Goal: Task Accomplishment & Management: Manage account settings

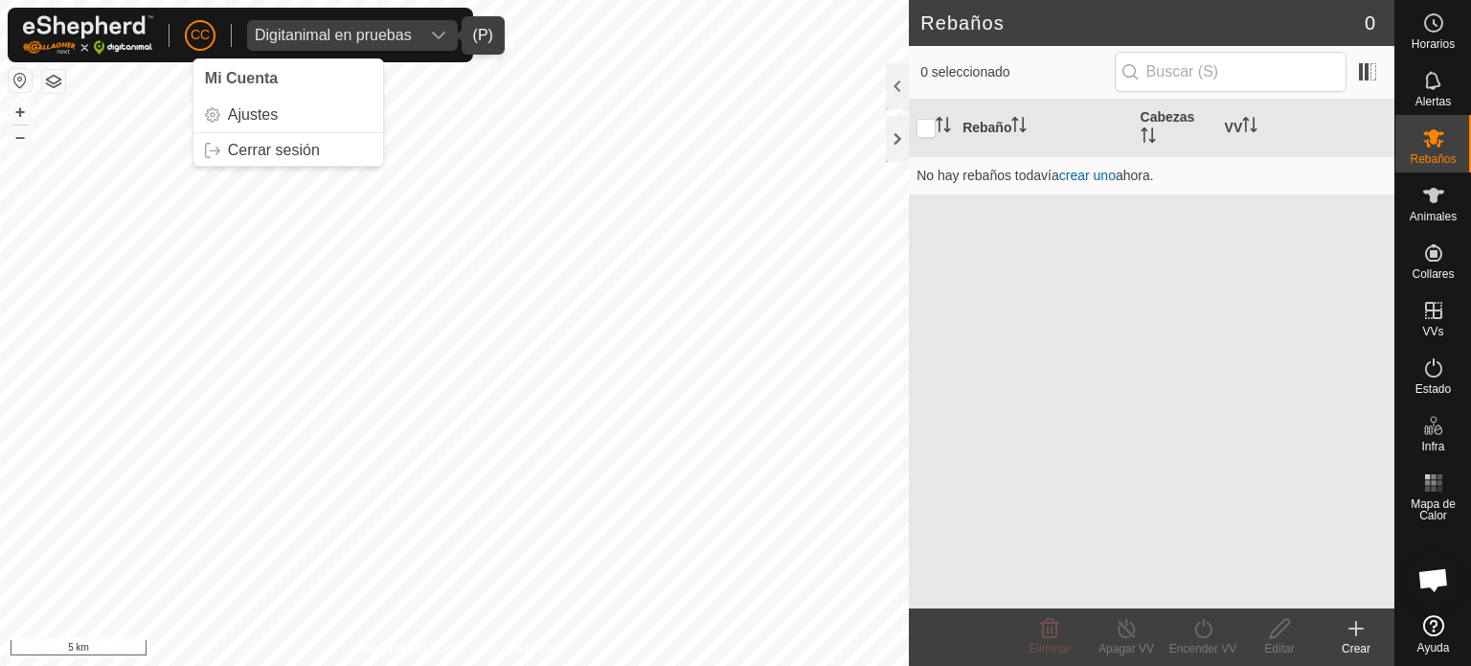
click at [353, 34] on div "Digitanimal en pruebas" at bounding box center [333, 35] width 157 height 15
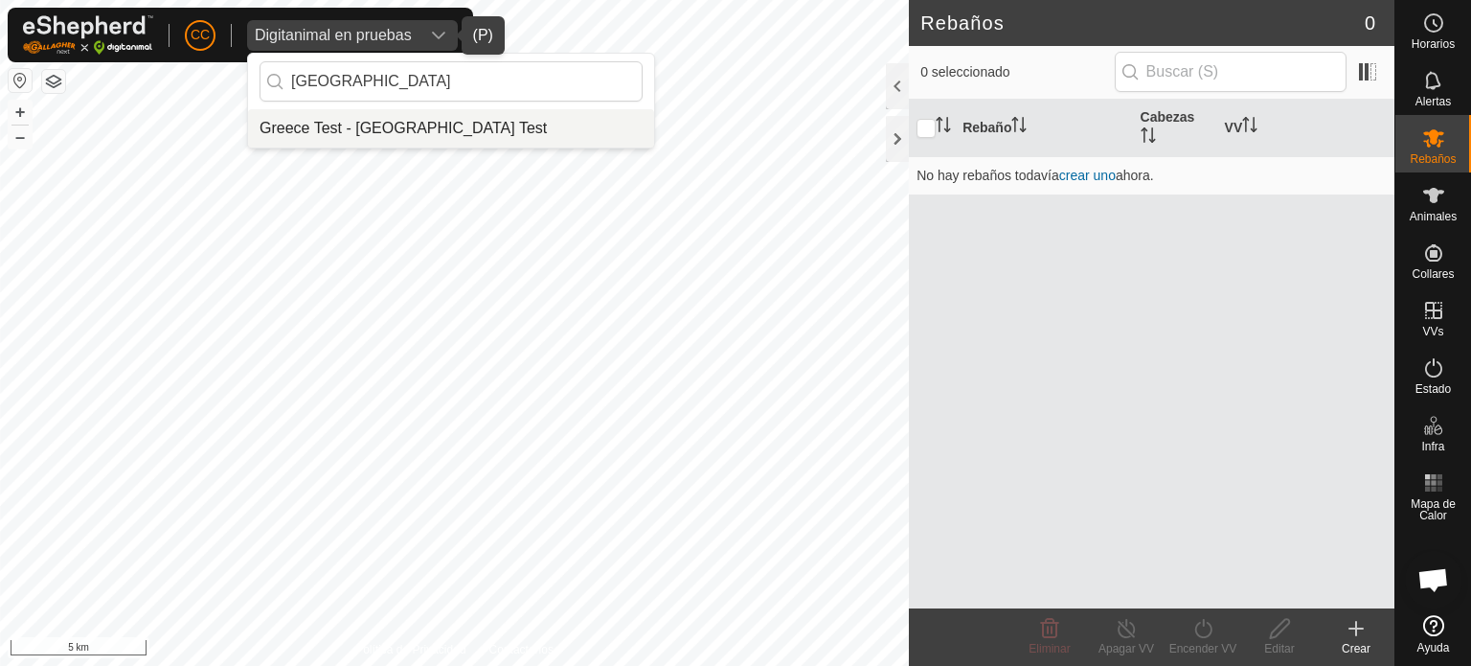
type input "[GEOGRAPHIC_DATA]"
drag, startPoint x: 423, startPoint y: 122, endPoint x: 423, endPoint y: 107, distance: 14.4
click at [425, 117] on li "Greece Test - [GEOGRAPHIC_DATA] Test" at bounding box center [451, 128] width 406 height 38
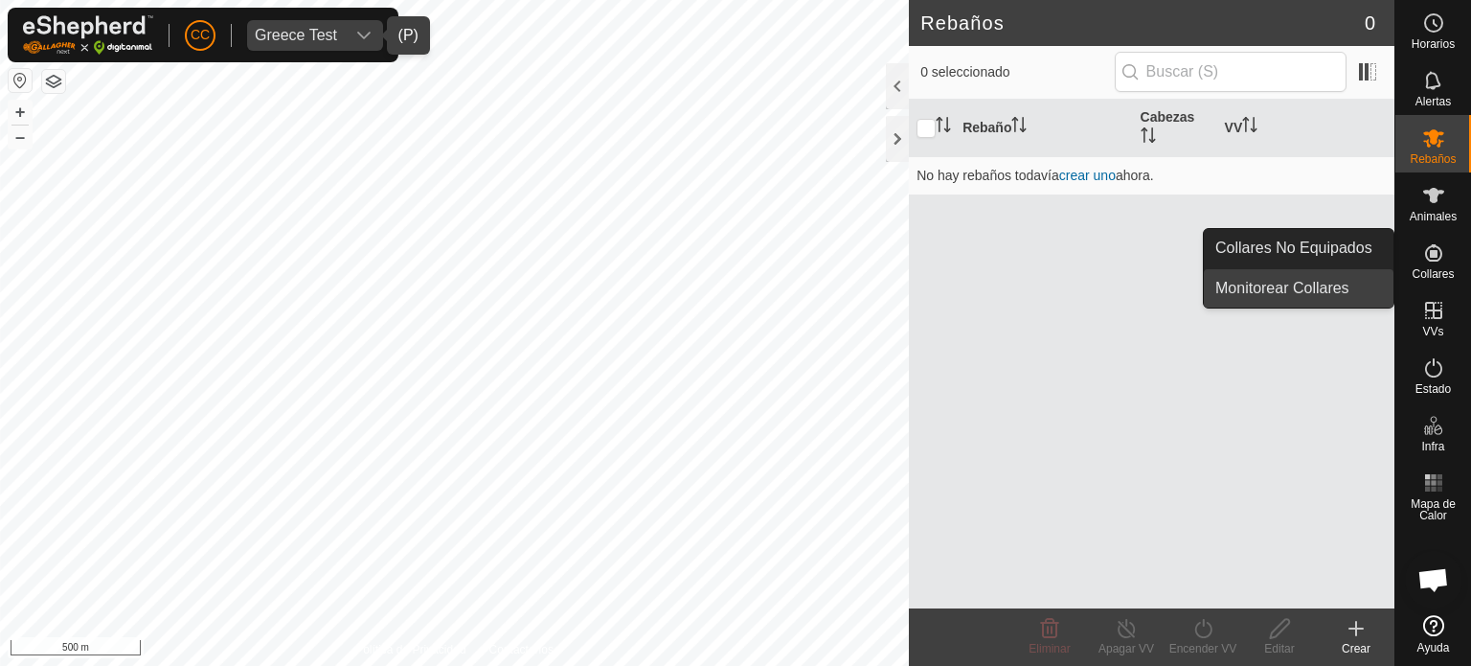
click at [1321, 288] on link "Monitorear Collares" at bounding box center [1299, 288] width 190 height 38
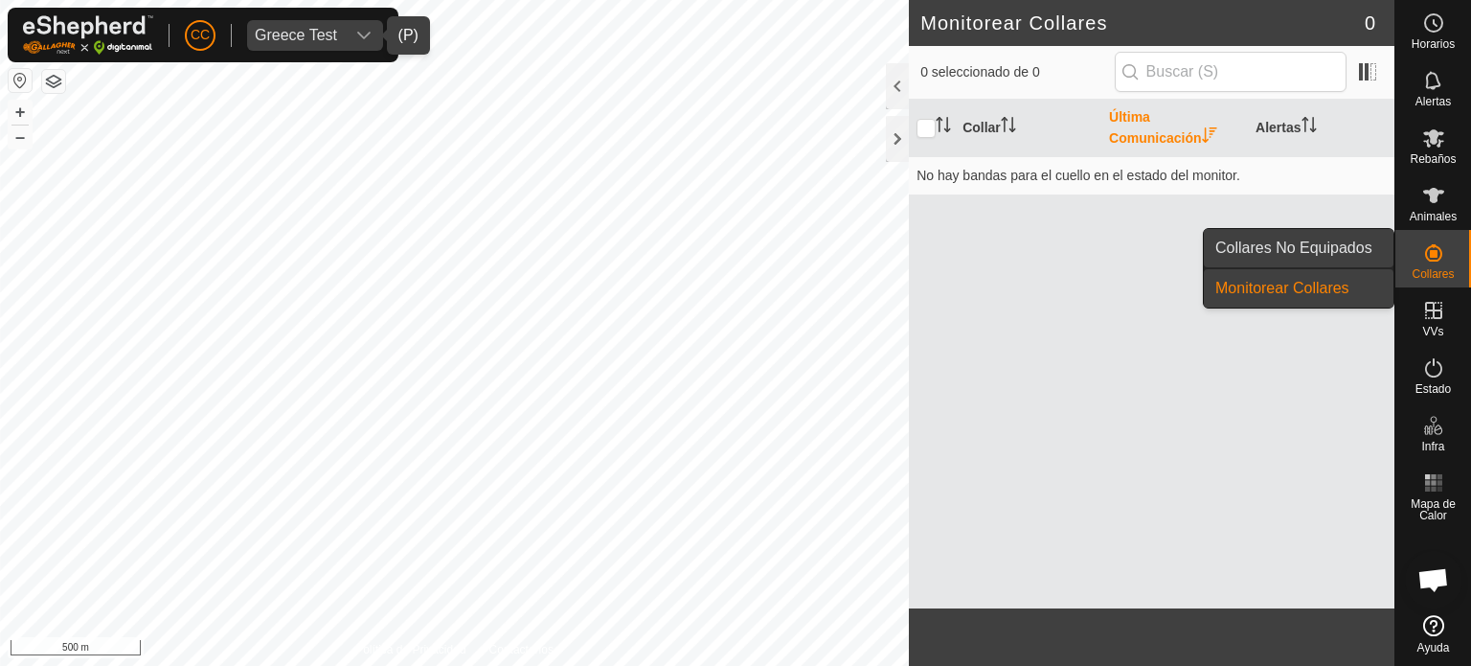
click at [1305, 254] on link "Collares No Equipados" at bounding box center [1299, 248] width 190 height 38
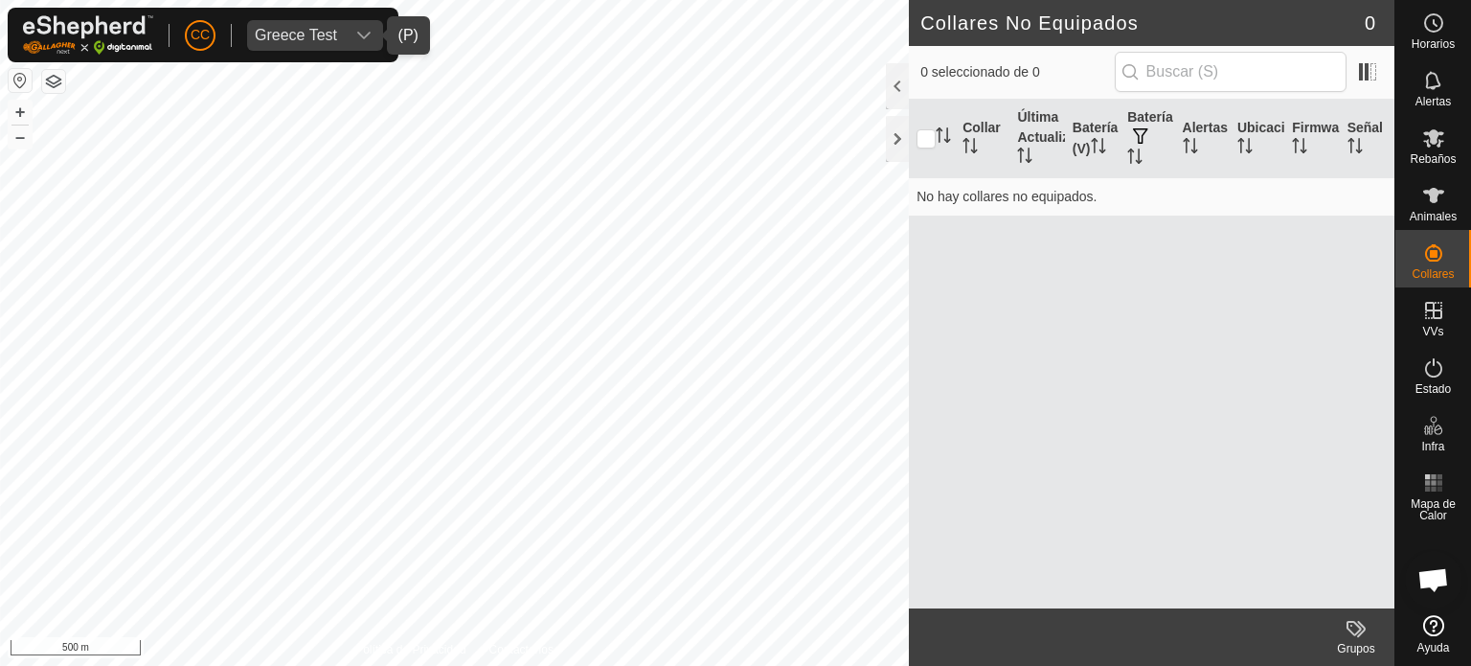
click at [307, 41] on div "Greece Test" at bounding box center [296, 35] width 82 height 15
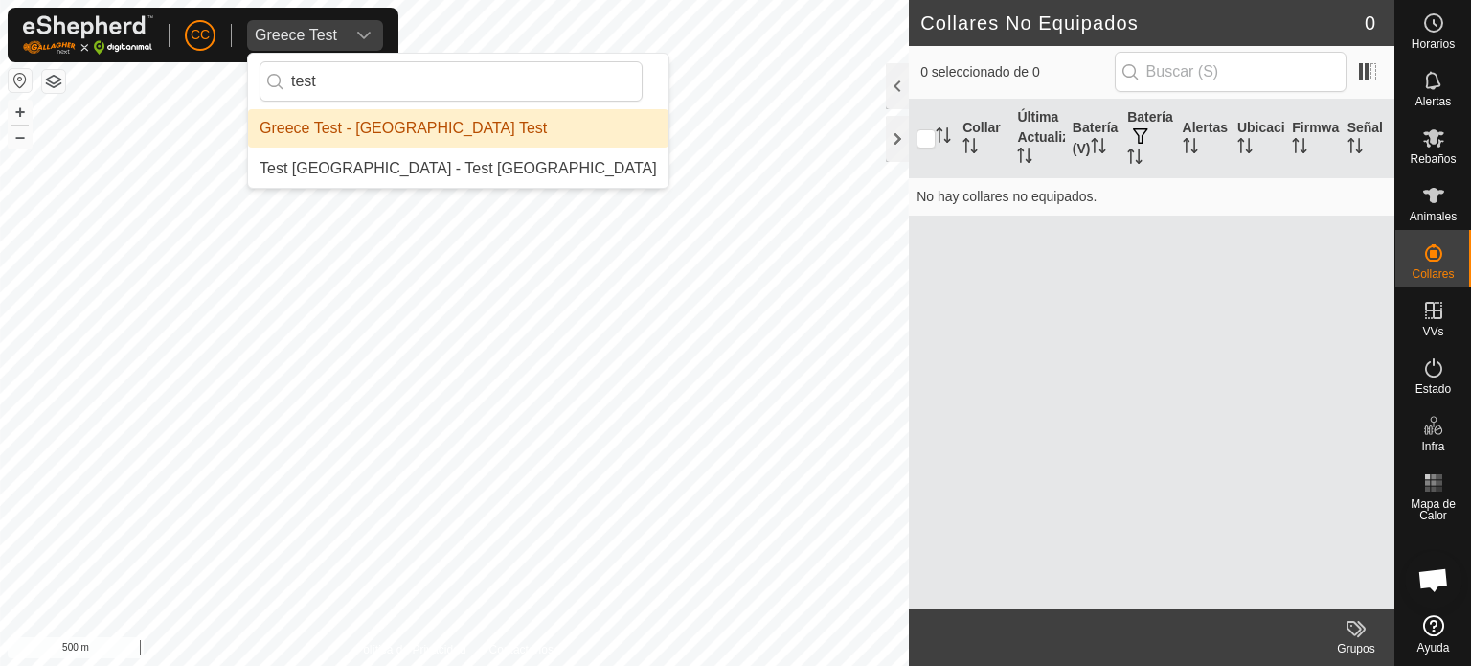
type input "test"
click at [444, 133] on li "Greece Test - [GEOGRAPHIC_DATA] Test" at bounding box center [458, 128] width 420 height 38
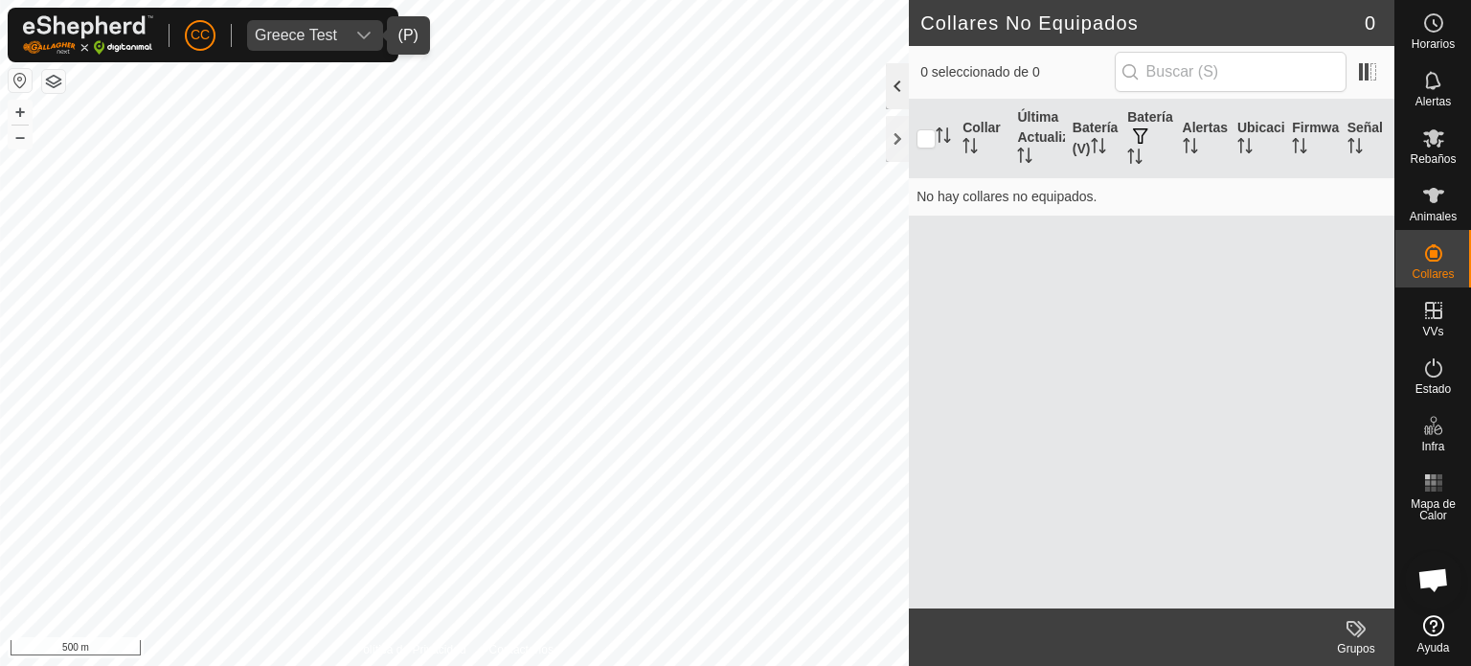
click at [892, 78] on div at bounding box center [897, 86] width 23 height 46
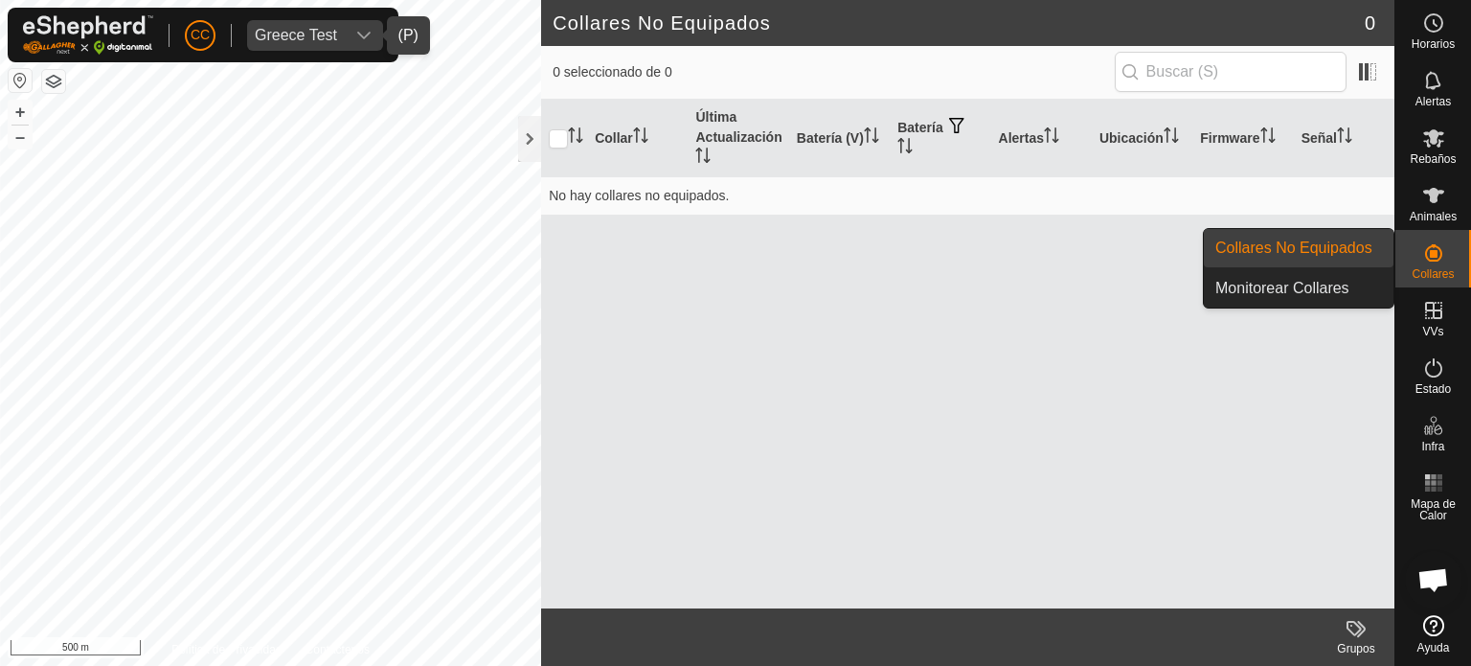
click at [1438, 255] on icon at bounding box center [1433, 252] width 23 height 23
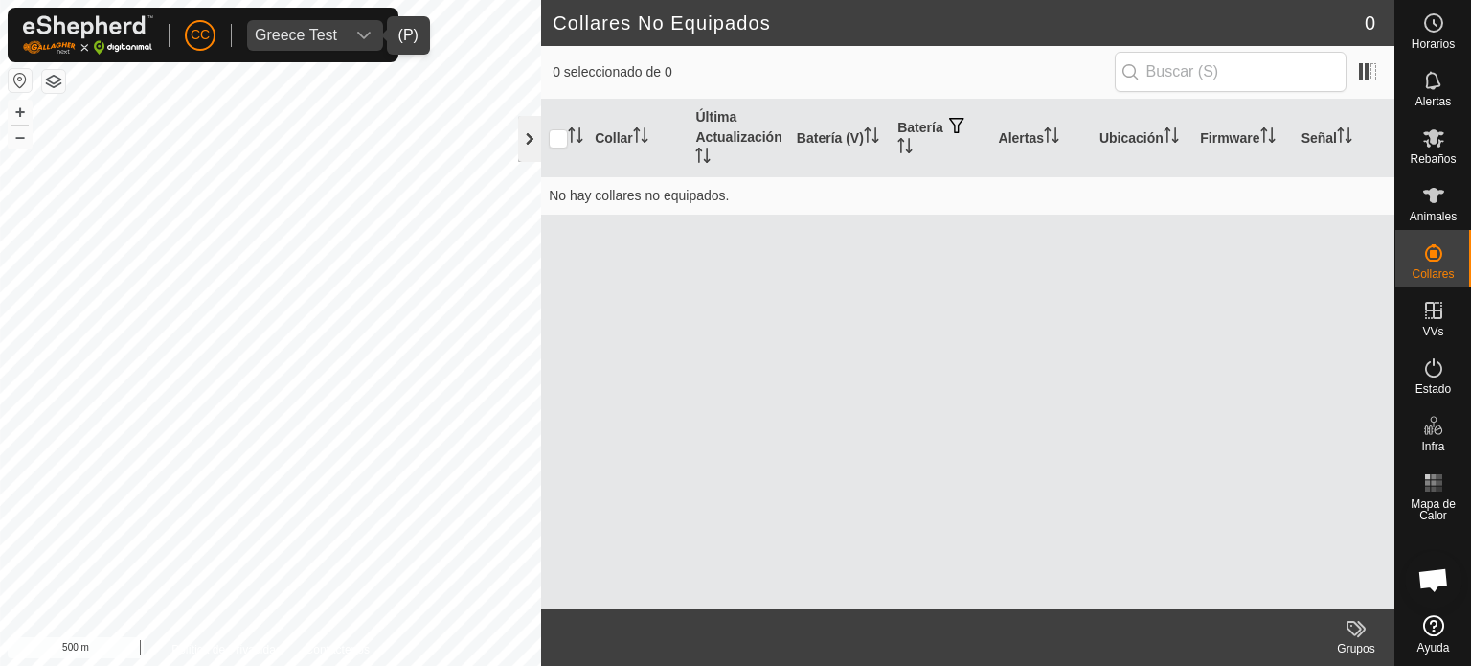
click at [529, 148] on div at bounding box center [529, 139] width 23 height 46
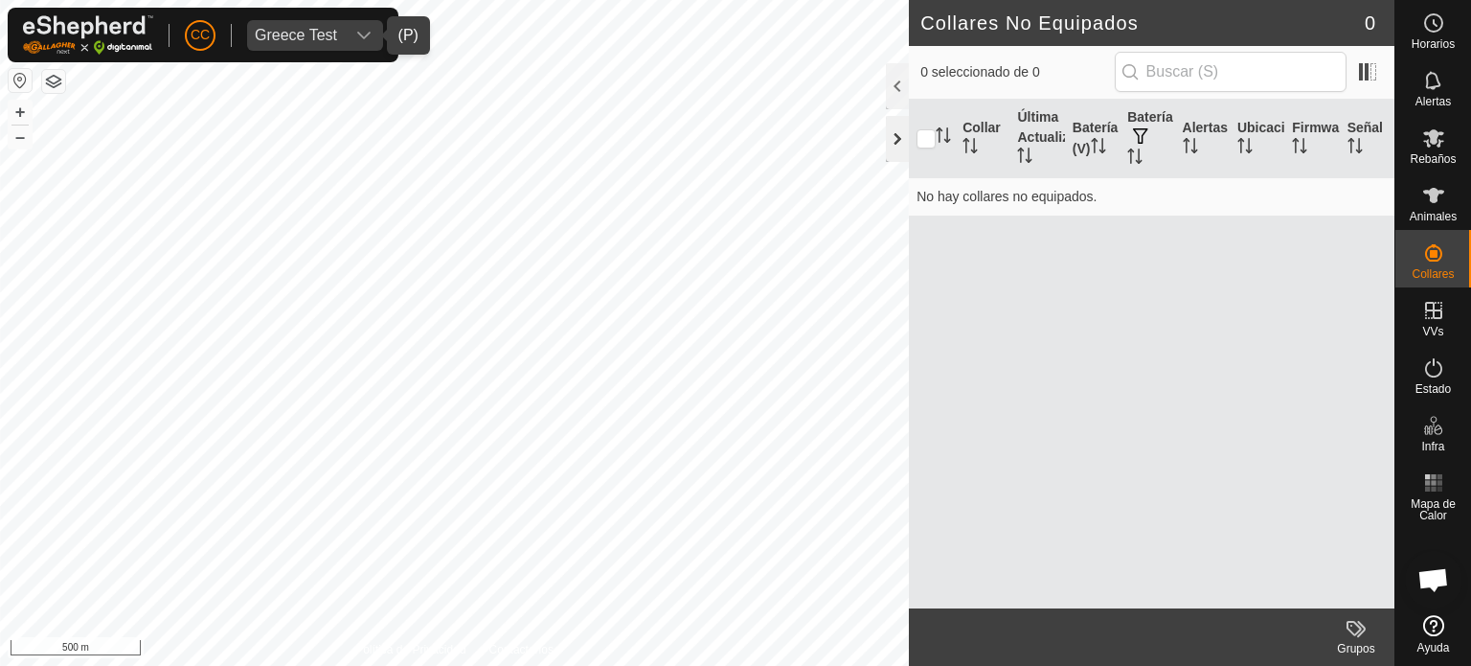
click at [894, 148] on div at bounding box center [897, 139] width 23 height 46
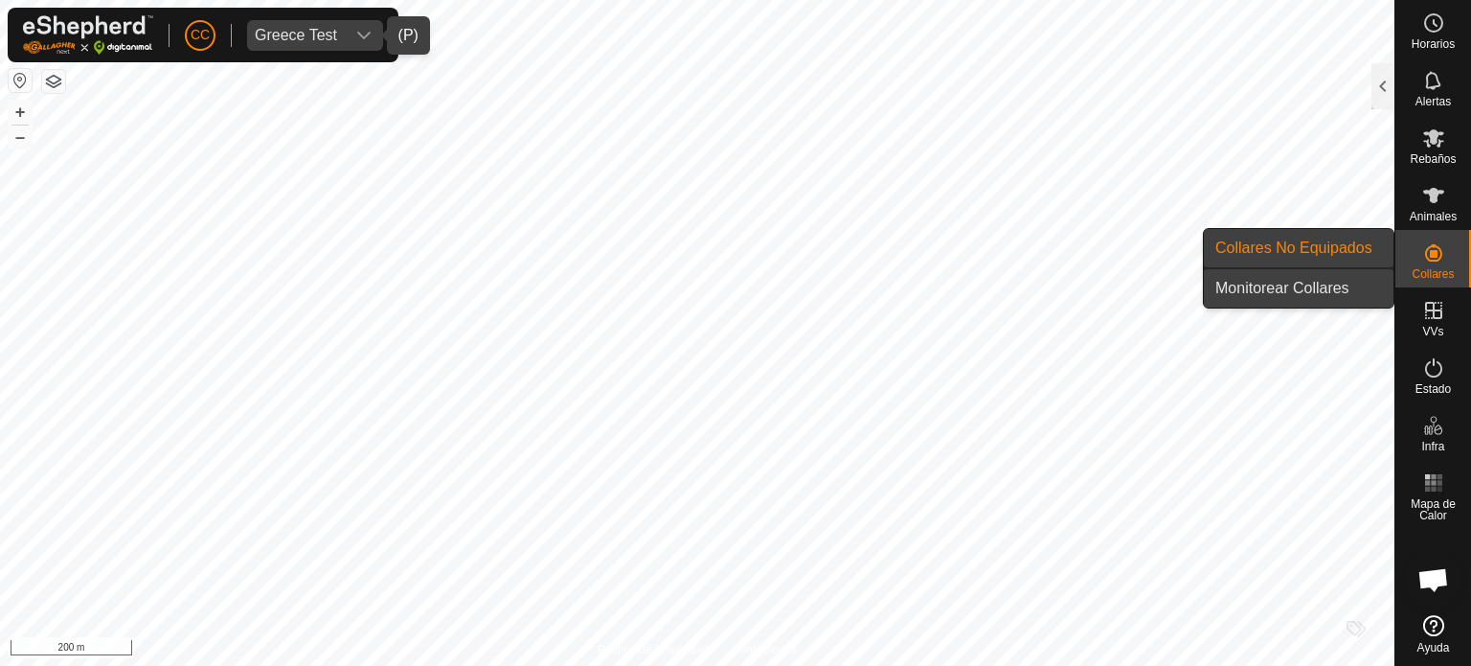
click at [1285, 279] on link "Monitorear Collares" at bounding box center [1299, 288] width 190 height 38
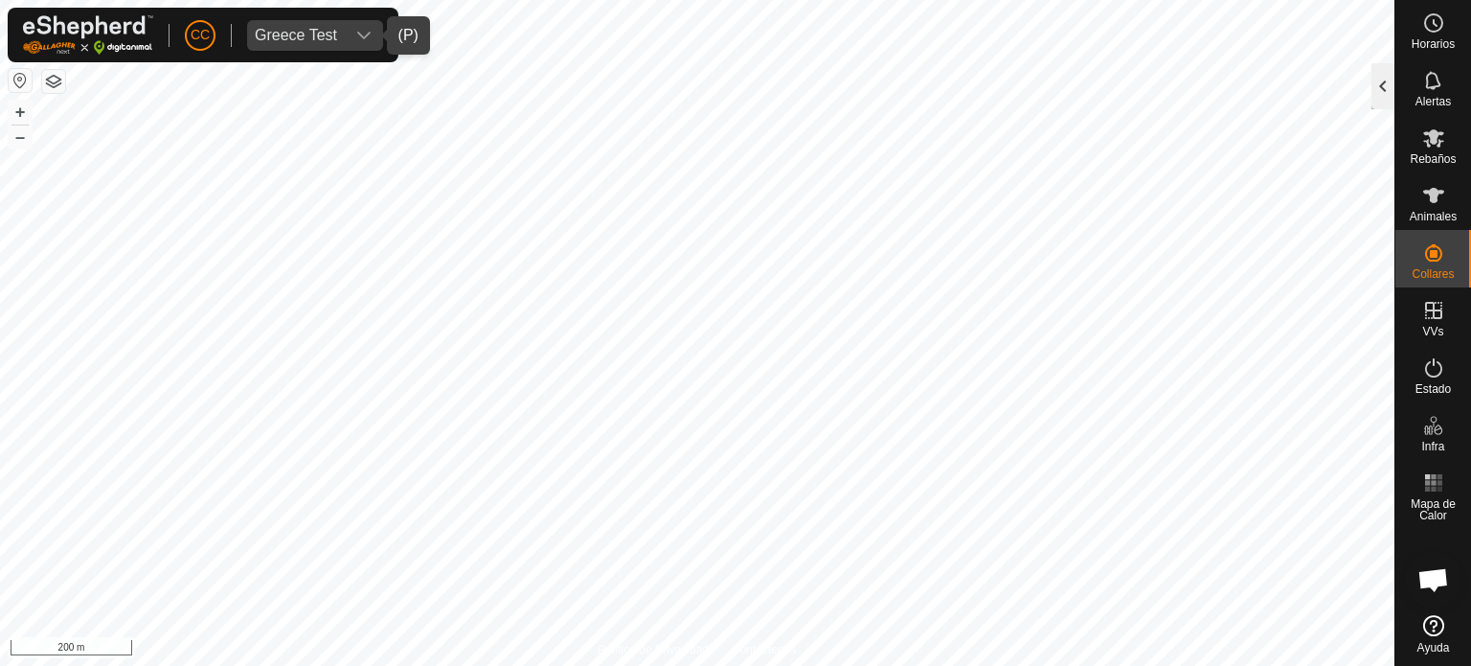
click at [1375, 99] on div at bounding box center [1383, 86] width 23 height 46
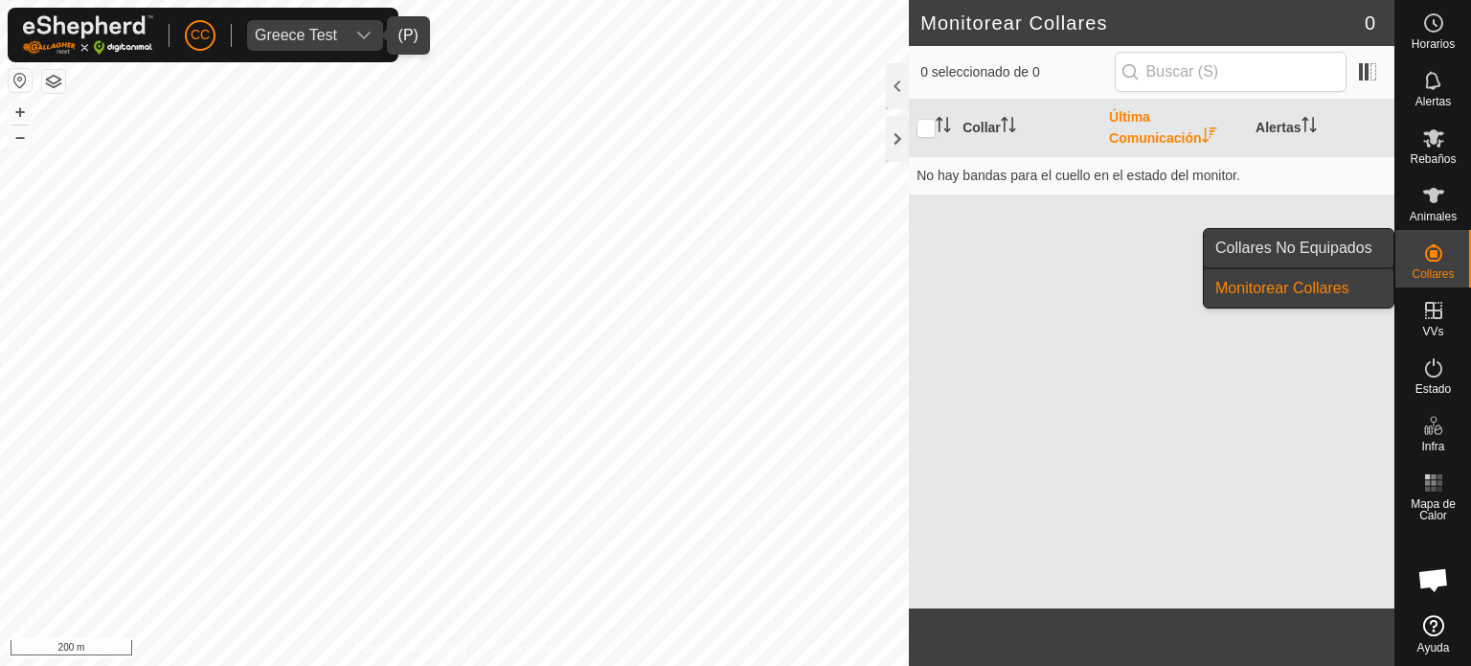
click at [1307, 248] on link "Collares No Equipados" at bounding box center [1299, 248] width 190 height 38
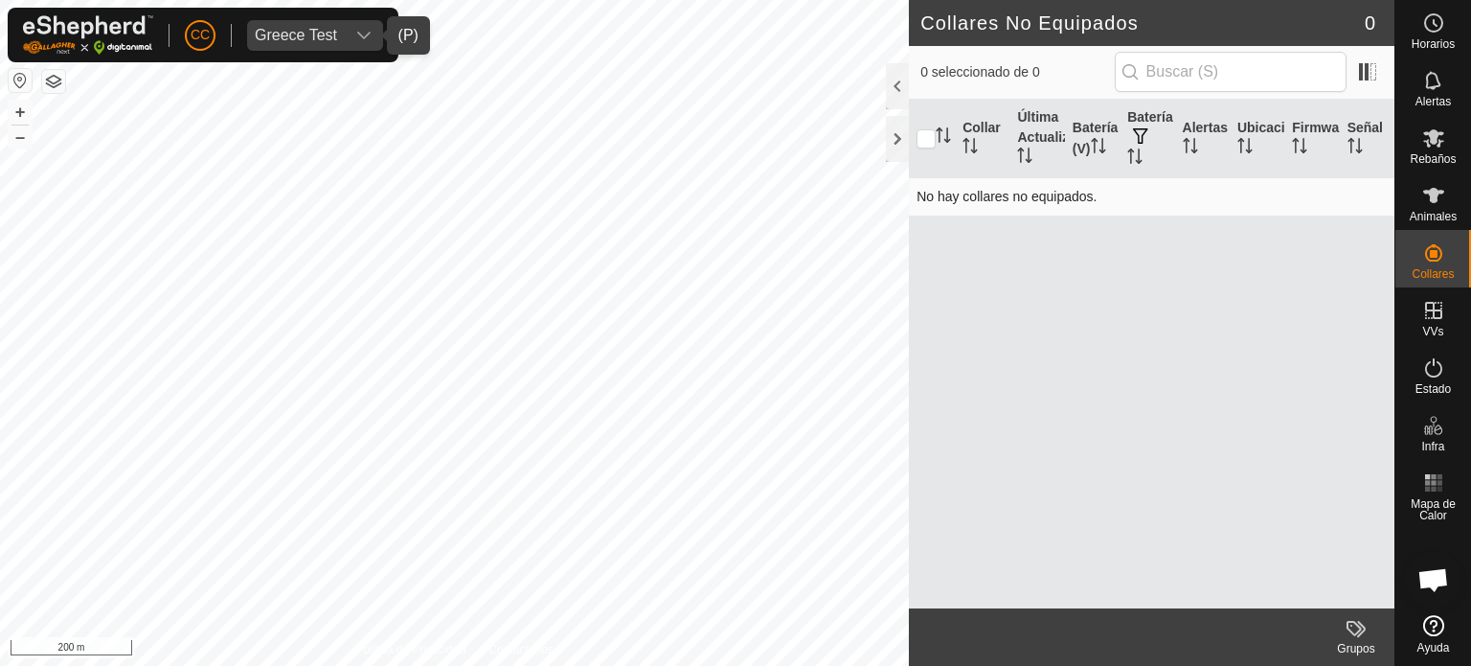
click at [1069, 203] on td "No hay collares no equipados." at bounding box center [1152, 196] width 486 height 38
click at [322, 39] on div "Greece Test" at bounding box center [296, 35] width 82 height 15
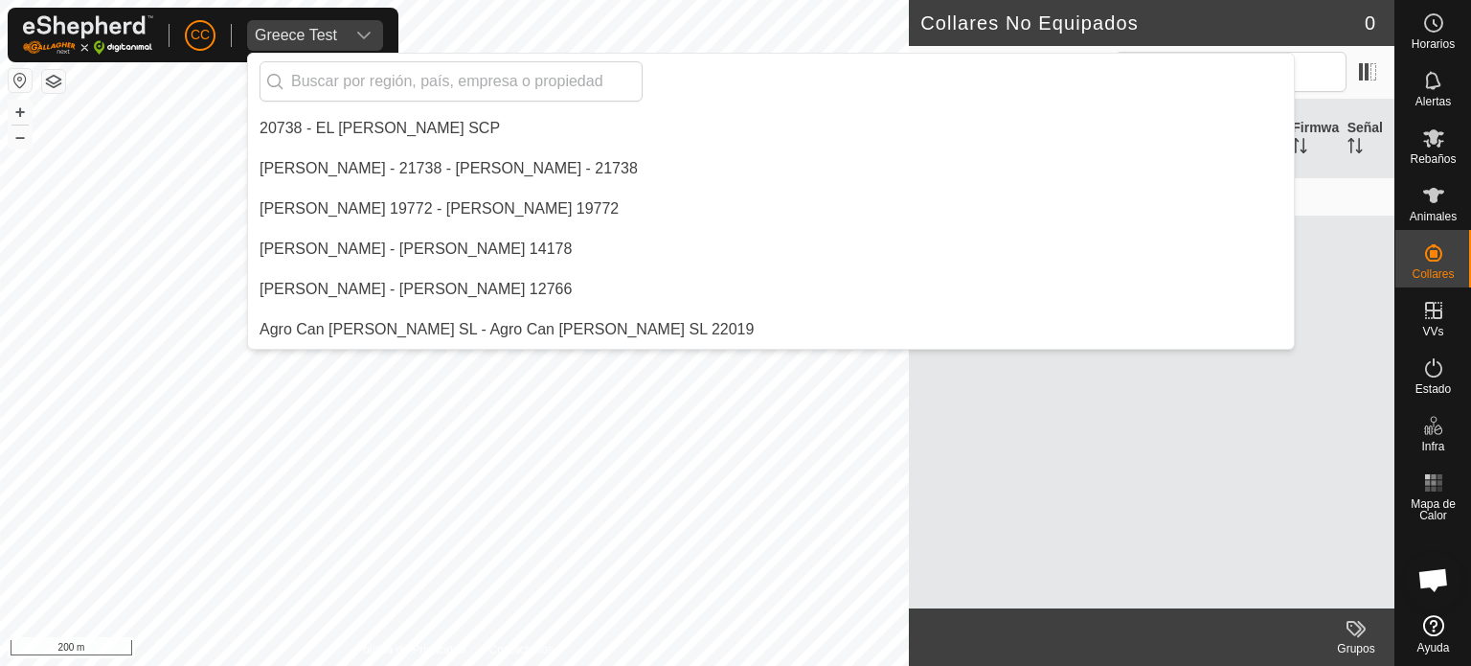
scroll to position [6557, 0]
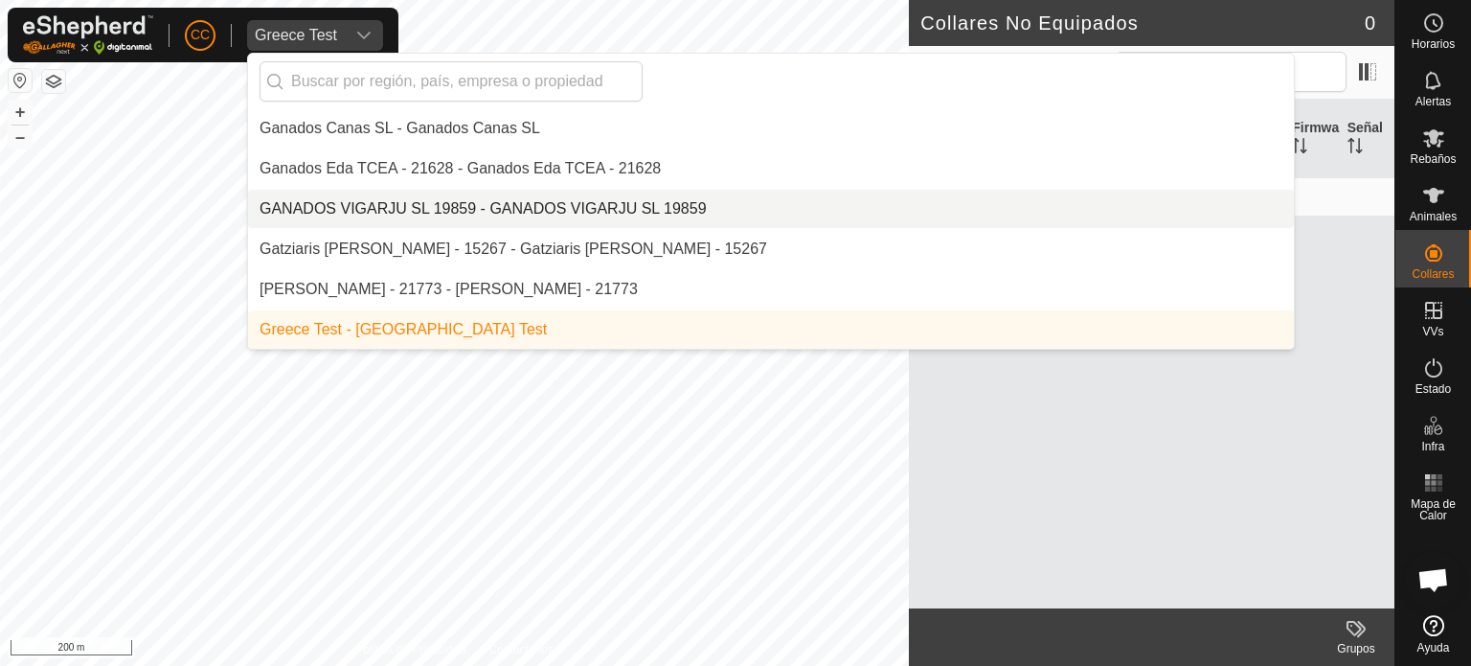
click at [1248, 345] on div "Collar Última Actualización Batería (V) Batería Alertas Ubicación Firmware Seña…" at bounding box center [1152, 354] width 486 height 509
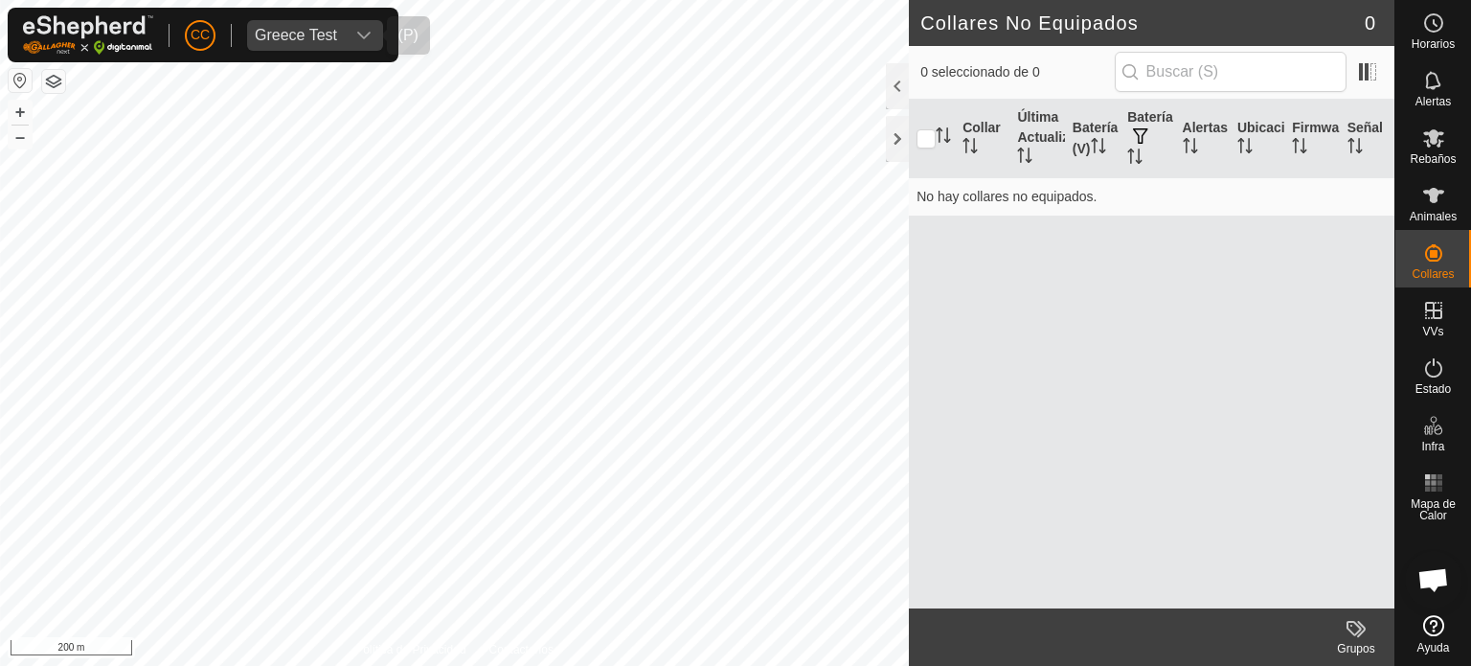
click at [341, 41] on span "Greece Test" at bounding box center [296, 35] width 98 height 31
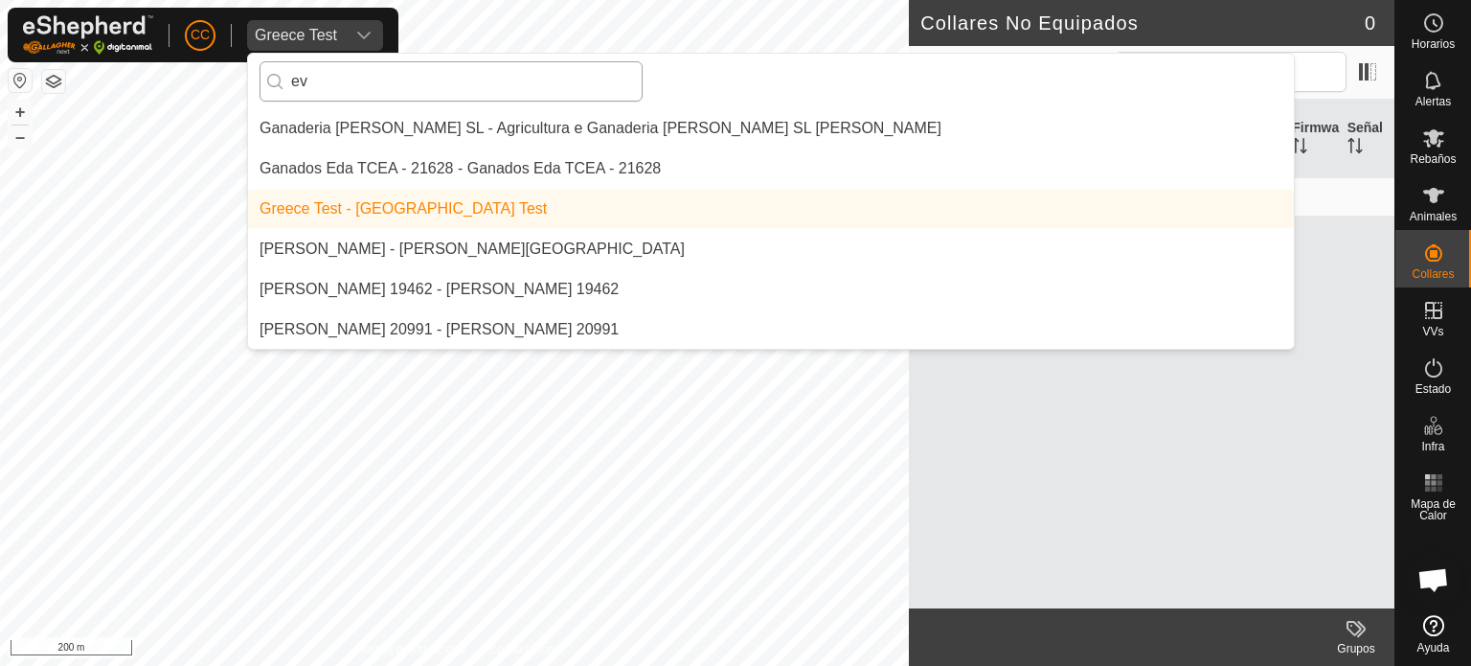
scroll to position [0, 0]
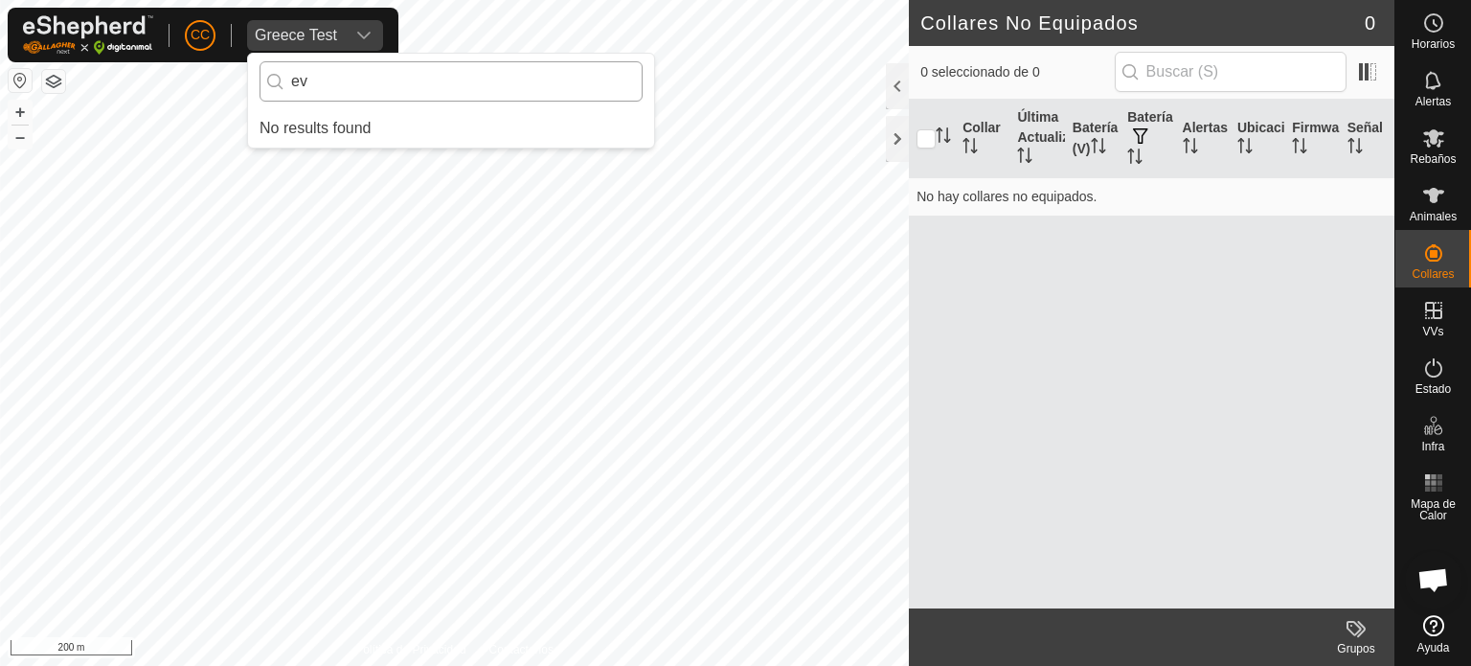
type input "e"
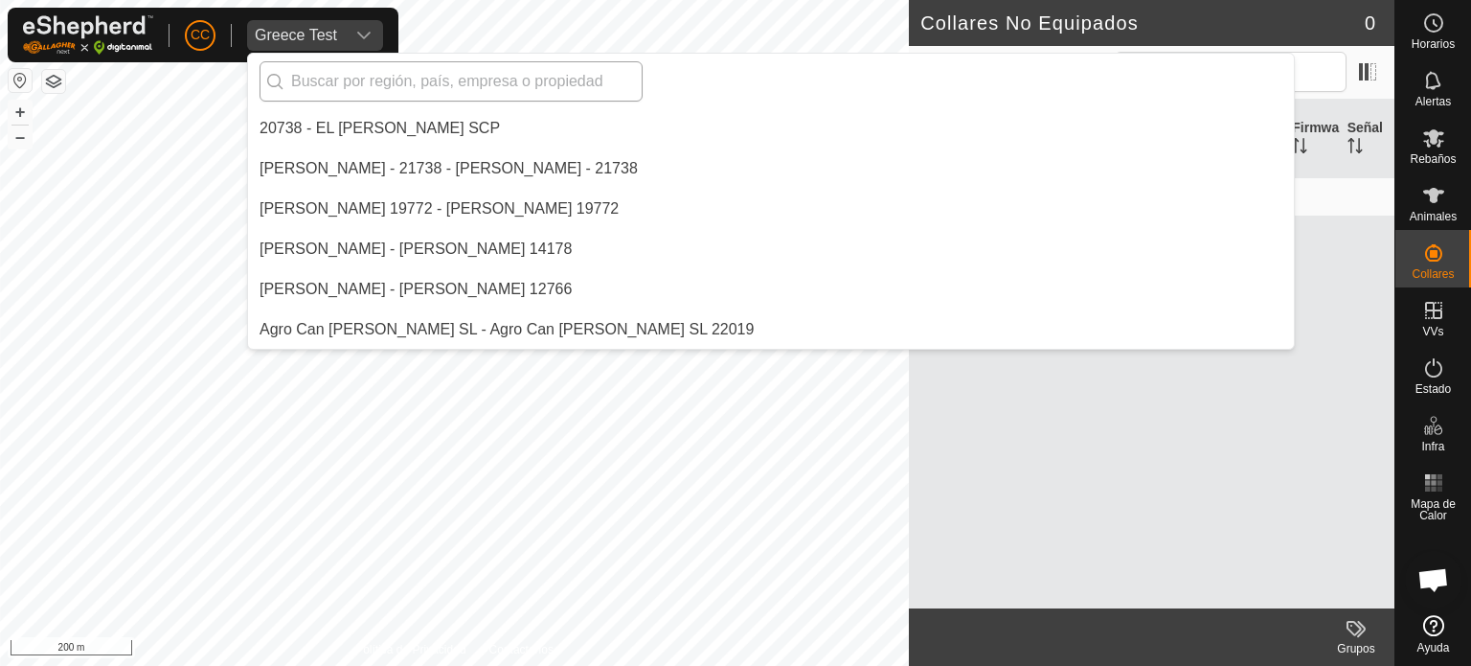
type input "r"
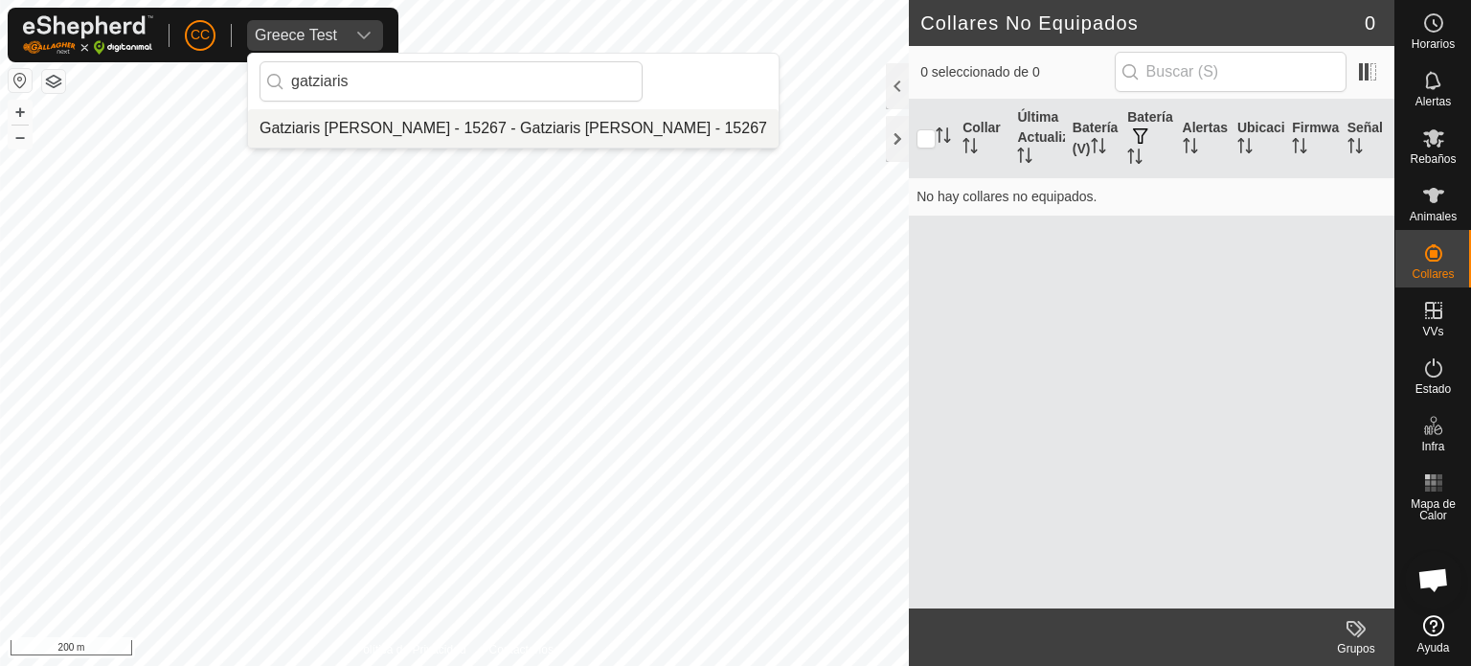
type input "gatziaris"
click at [529, 133] on li "Gatziaris [PERSON_NAME] - 15267 - Gatziaris [PERSON_NAME] - 15267" at bounding box center [513, 128] width 531 height 38
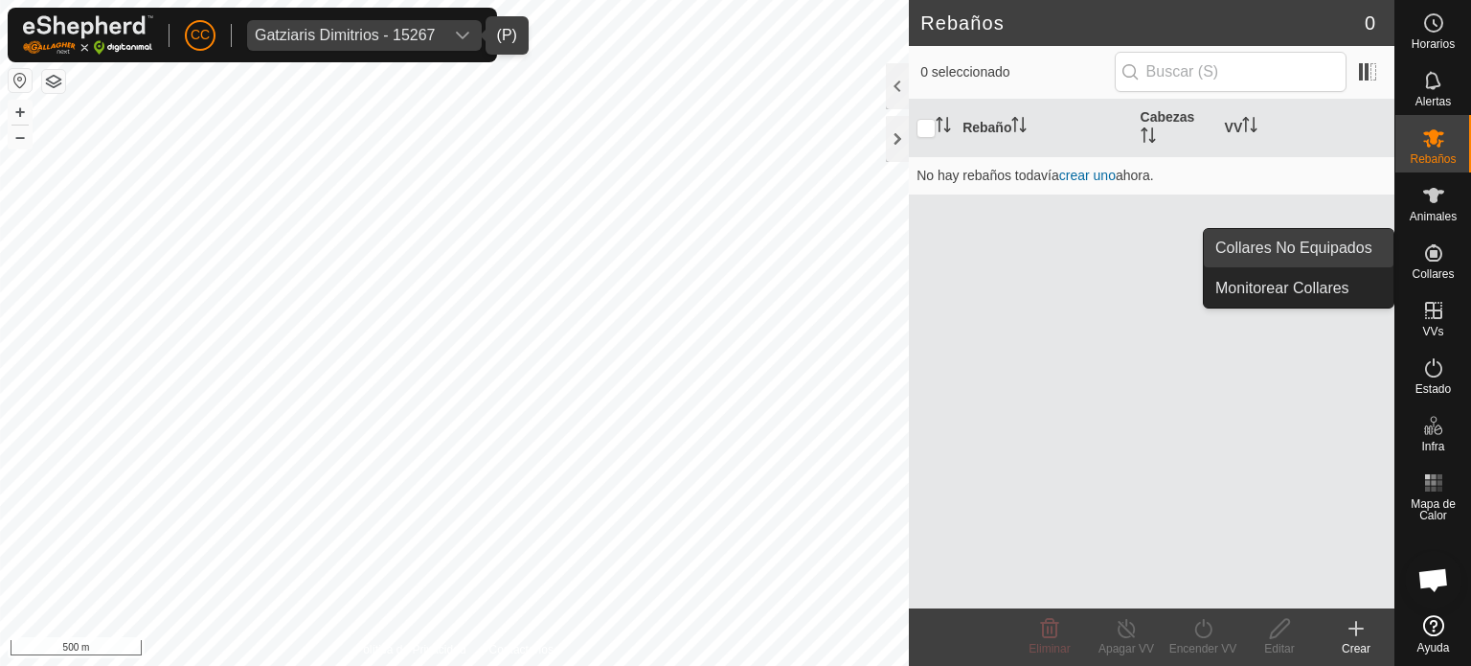
click at [1326, 250] on link "Collares No Equipados" at bounding box center [1299, 248] width 190 height 38
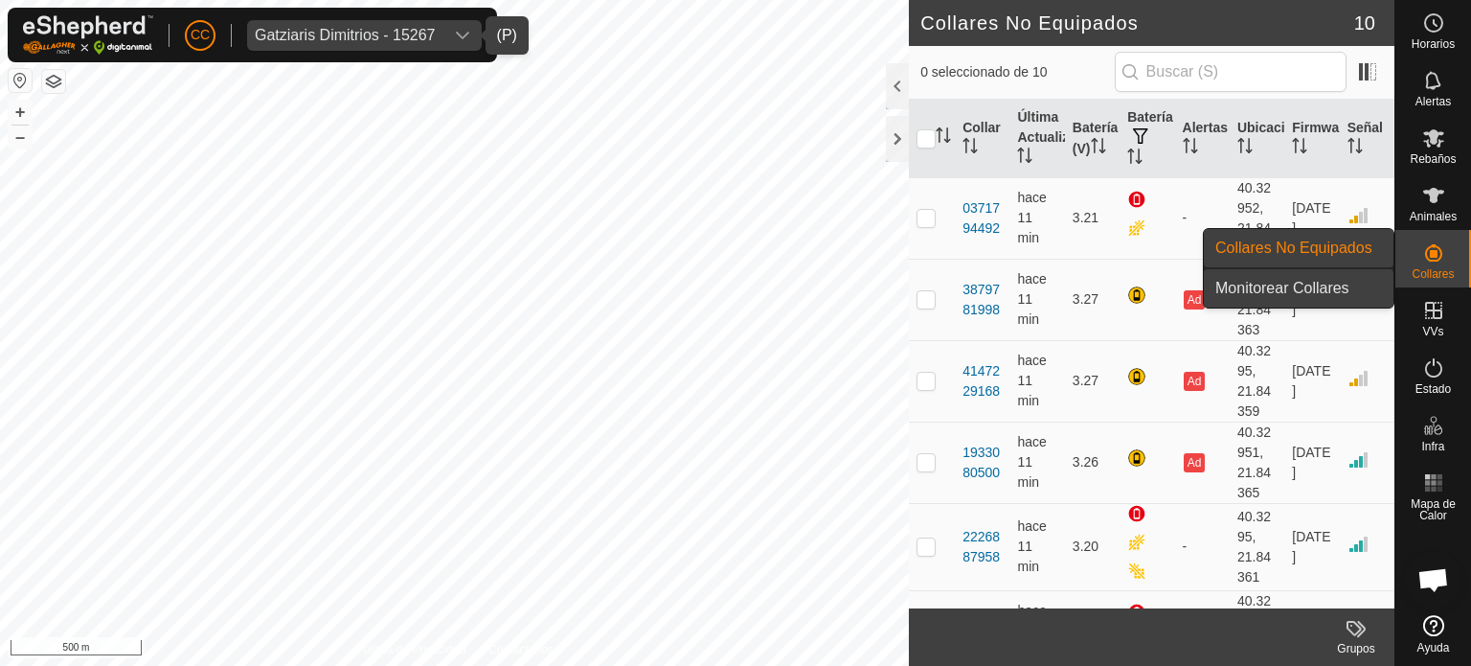
click at [1318, 284] on link "Monitorear Collares" at bounding box center [1299, 288] width 190 height 38
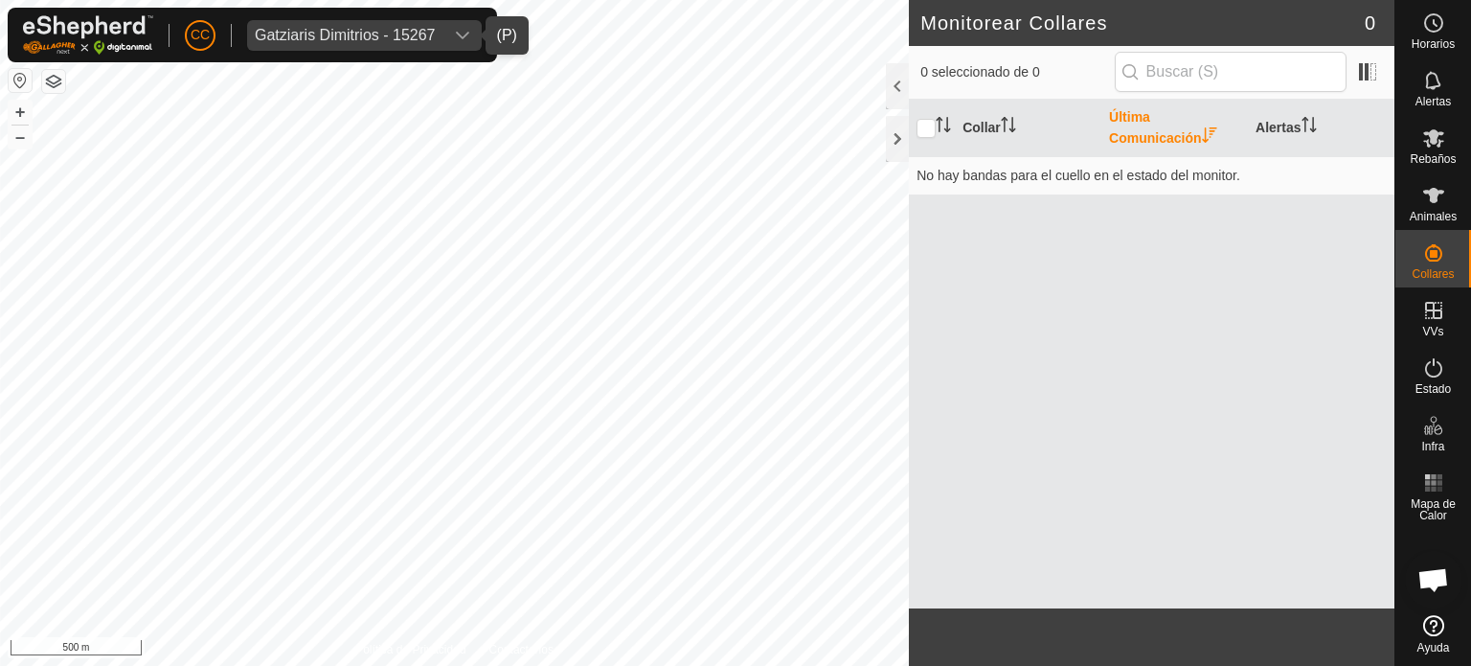
click at [284, 37] on div "Gatziaris Dimitrios - 15267" at bounding box center [345, 35] width 181 height 15
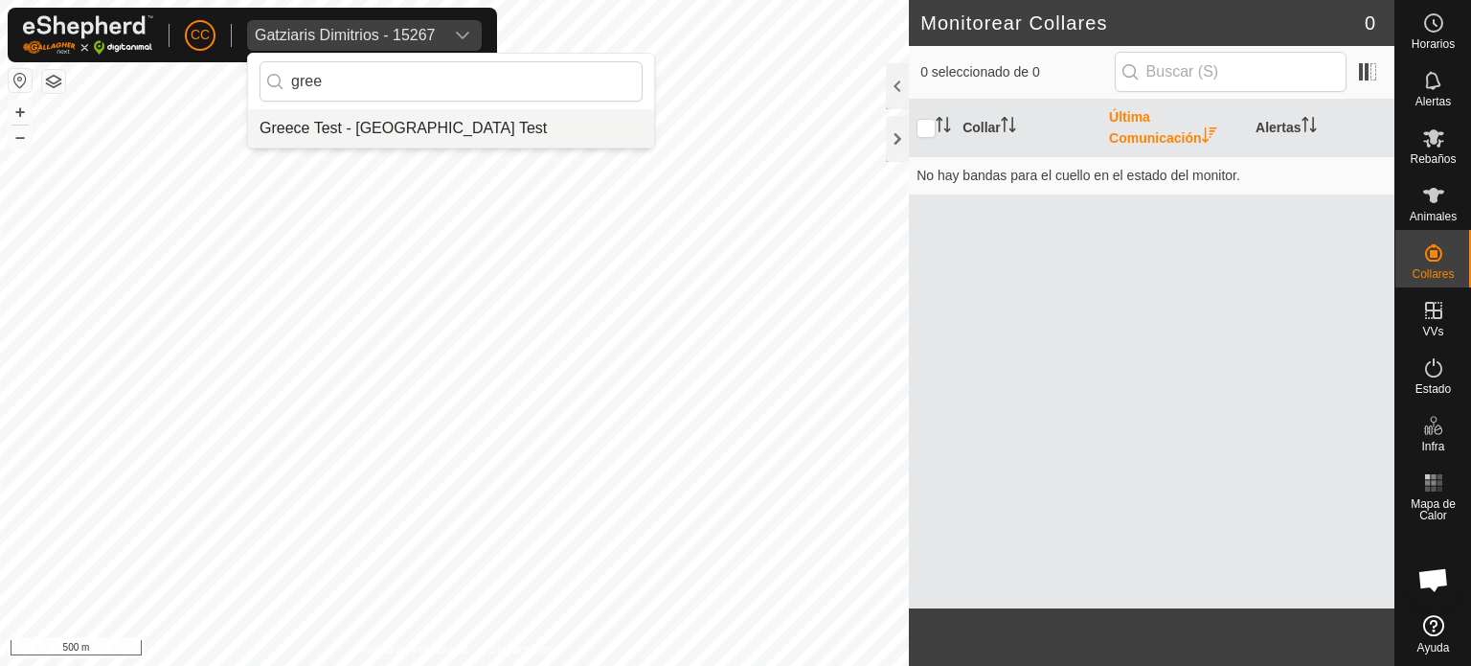
type input "gree"
click at [457, 125] on li "Greece Test - [GEOGRAPHIC_DATA] Test" at bounding box center [451, 128] width 406 height 38
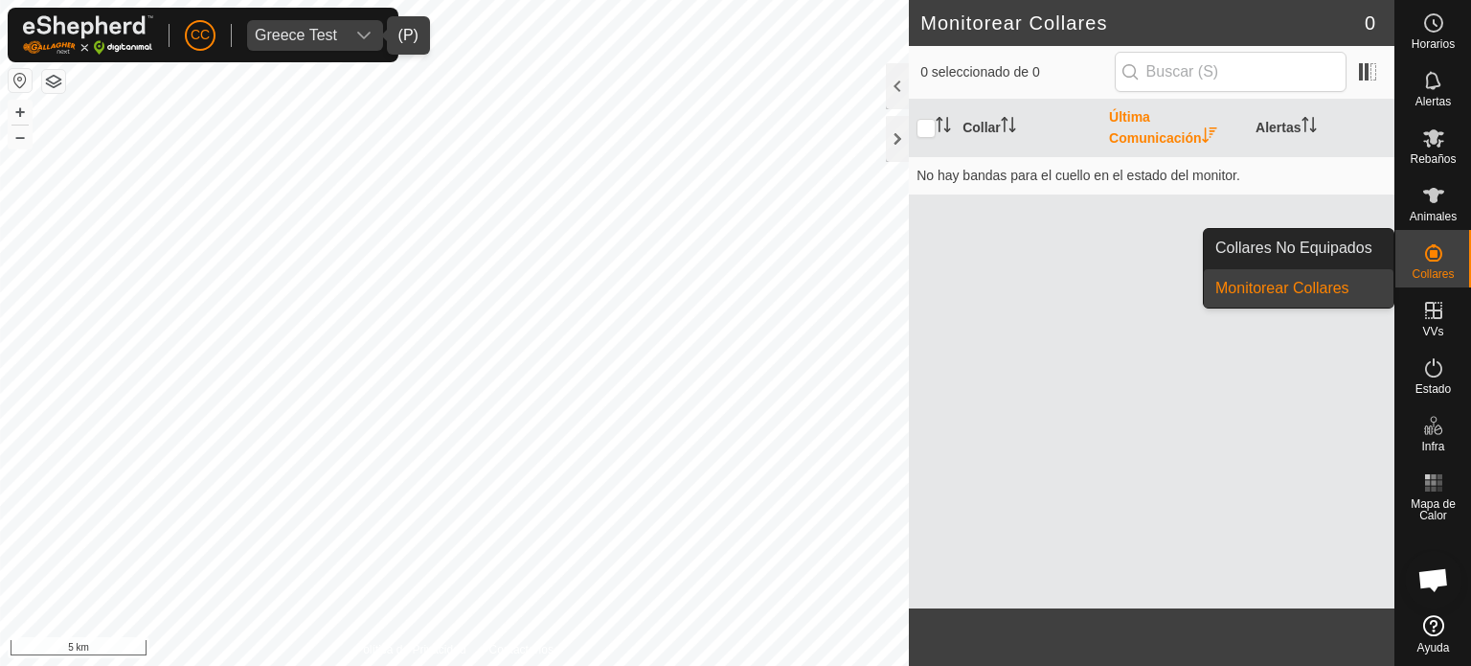
click at [1445, 260] on es-neckbands-svg-icon at bounding box center [1434, 253] width 34 height 31
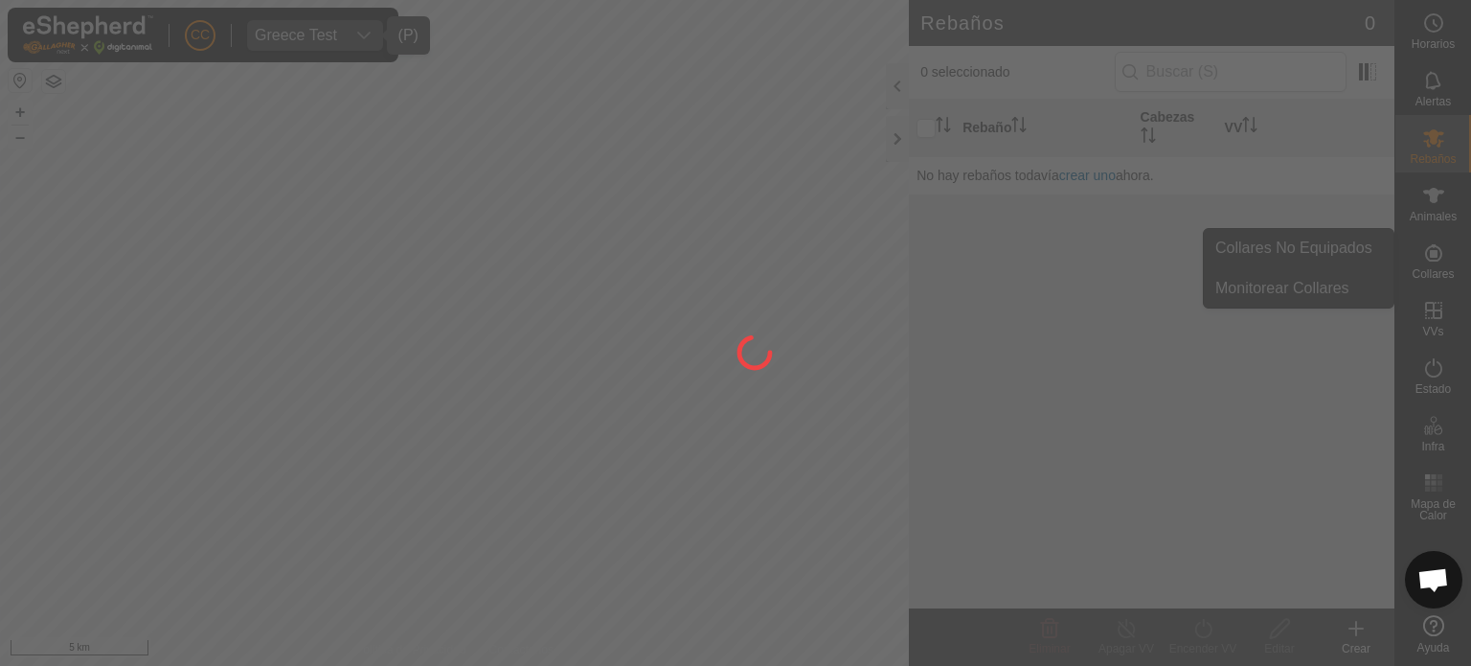
click at [1445, 261] on div at bounding box center [735, 333] width 1471 height 666
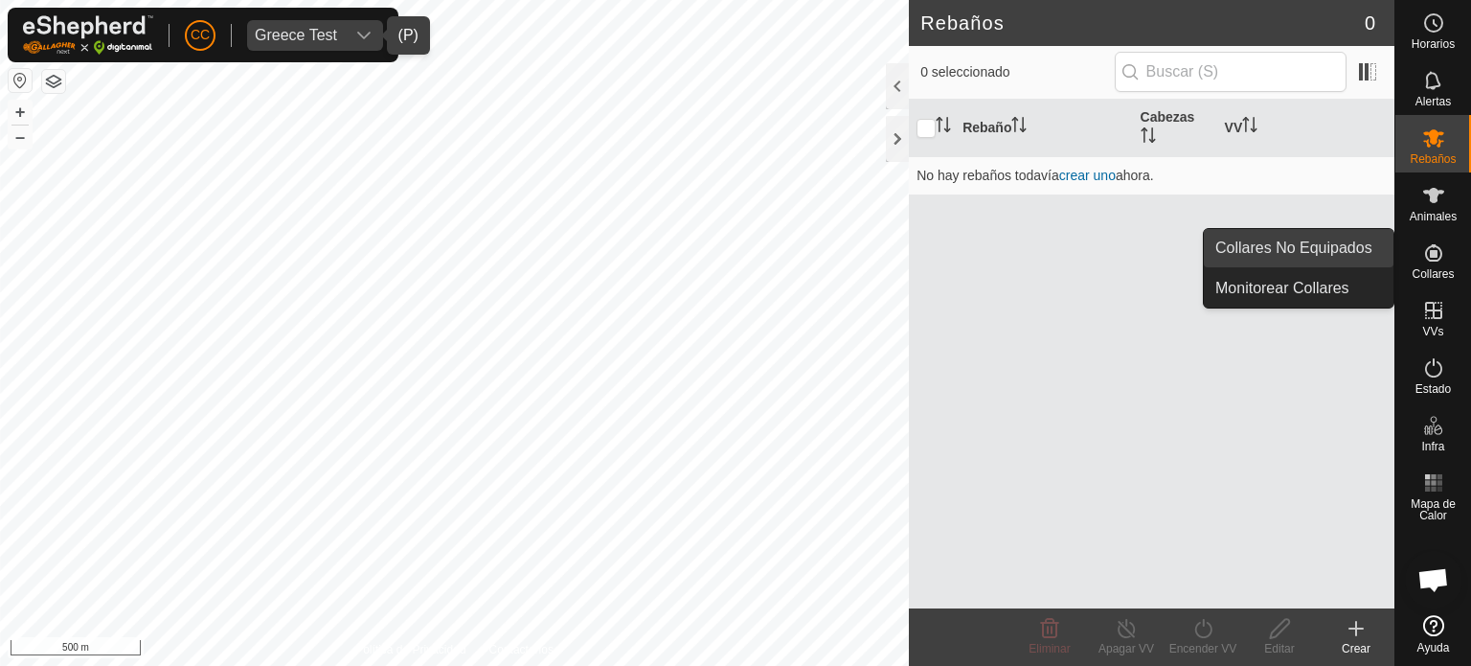
click at [1340, 256] on link "Collares No Equipados" at bounding box center [1299, 248] width 190 height 38
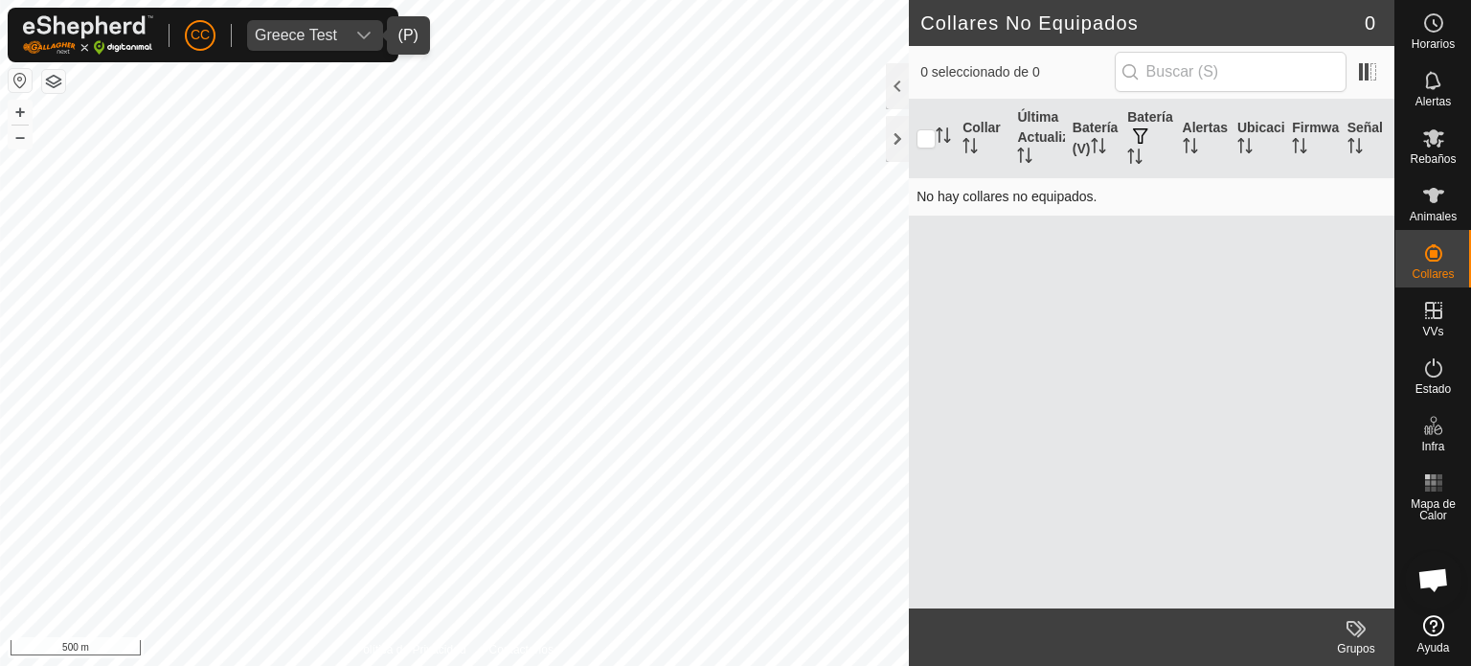
click at [993, 183] on td "No hay collares no equipados." at bounding box center [1152, 196] width 486 height 38
click at [1052, 204] on td "No hay collares no equipados." at bounding box center [1152, 196] width 486 height 38
click at [284, 39] on div "Greece Test" at bounding box center [296, 35] width 82 height 15
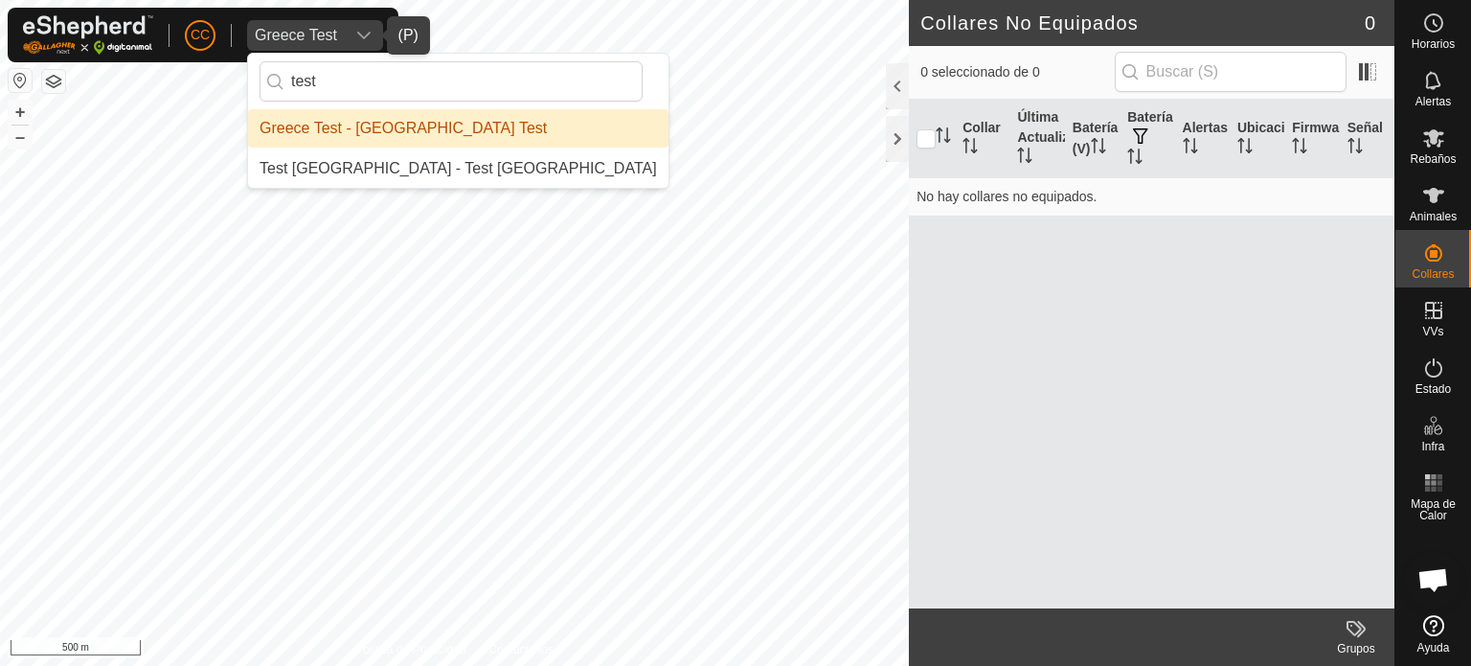
type input "test"
click at [483, 126] on li "Greece Test - [GEOGRAPHIC_DATA] Test" at bounding box center [458, 128] width 420 height 38
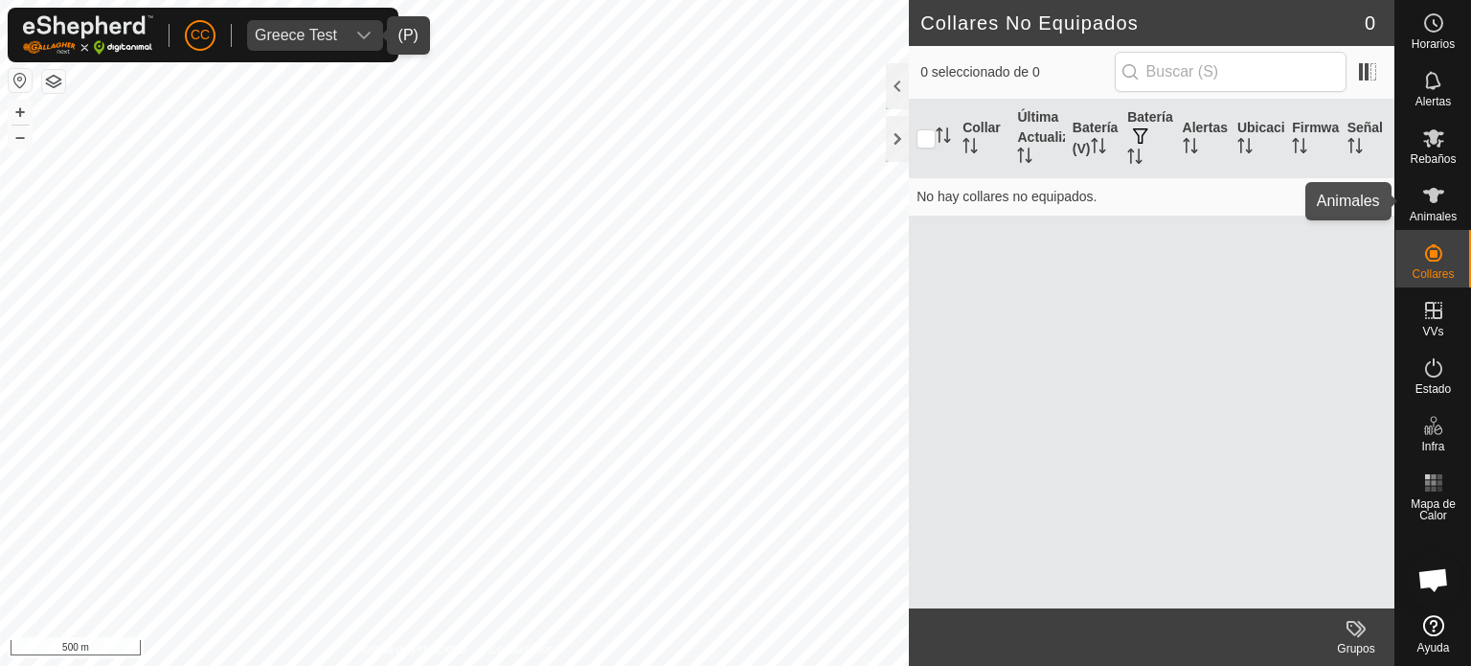
click at [1443, 182] on es-animals-svg-icon at bounding box center [1434, 195] width 34 height 31
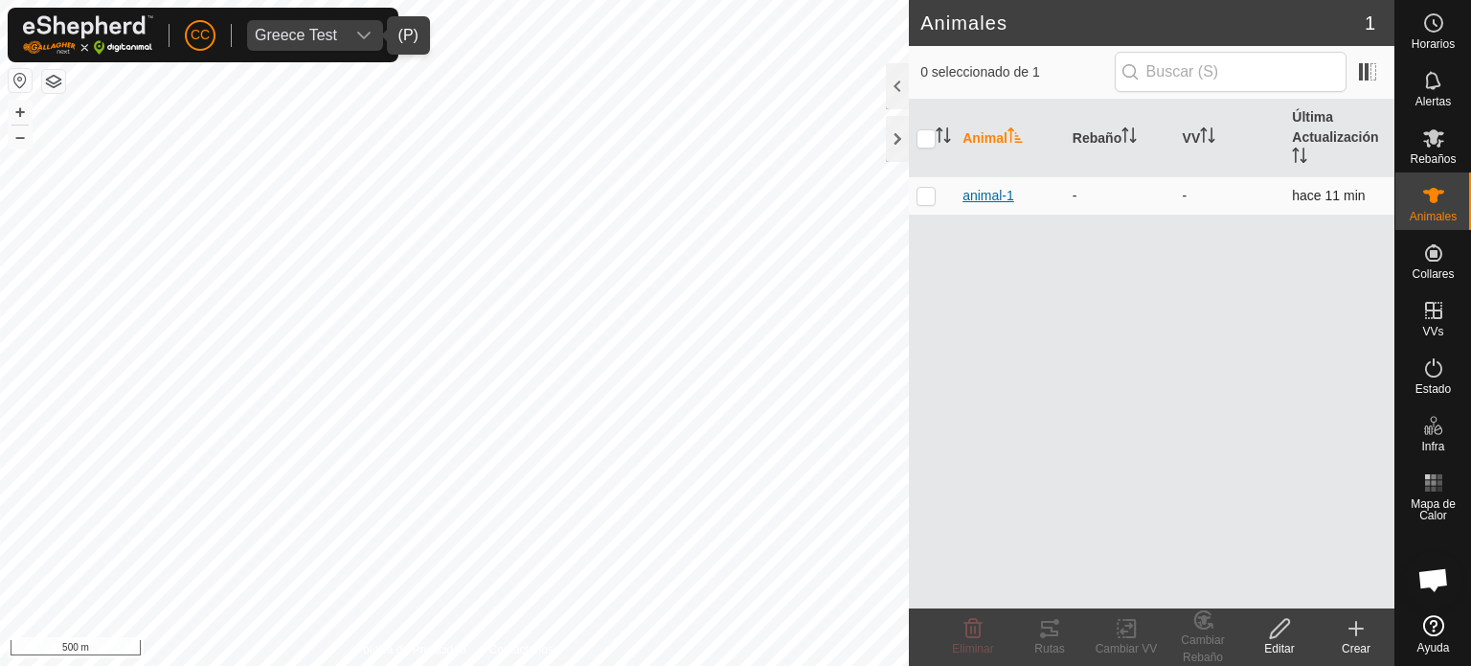
click at [1004, 196] on span "animal-1" at bounding box center [989, 196] width 52 height 20
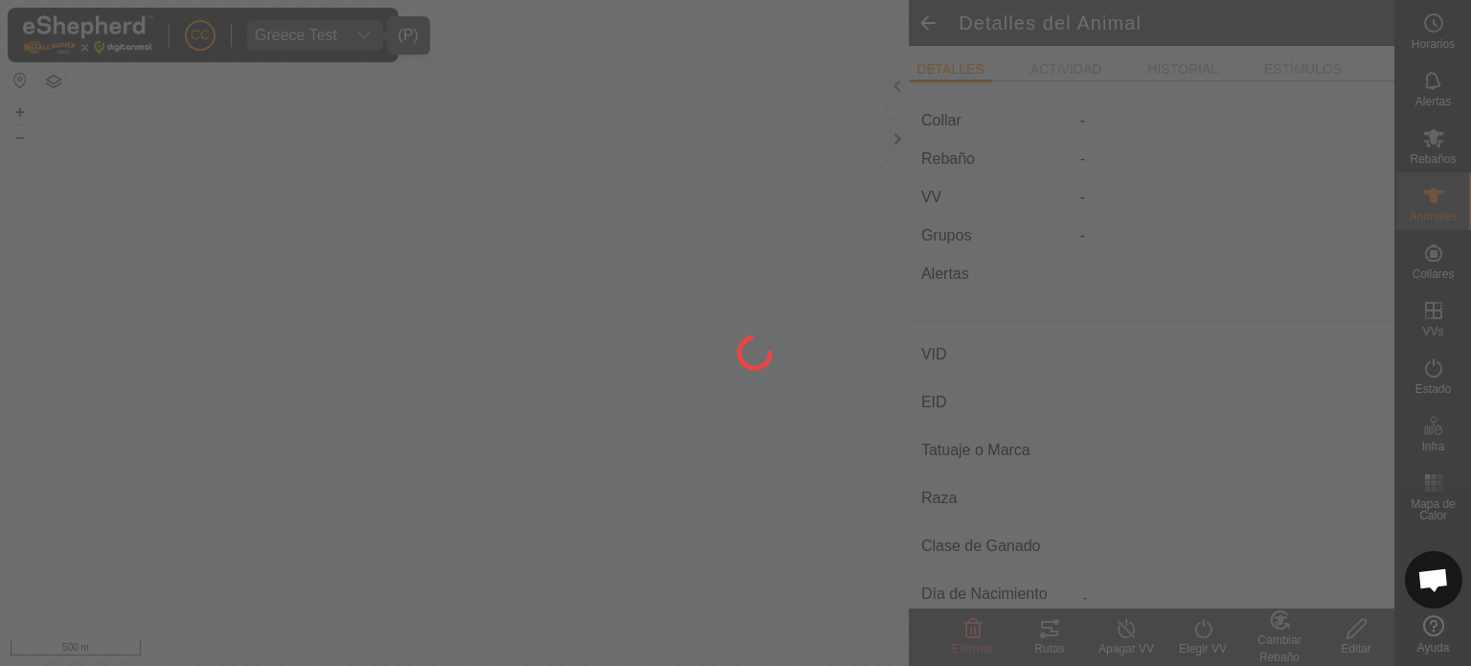
type input "animal-1"
type input "-"
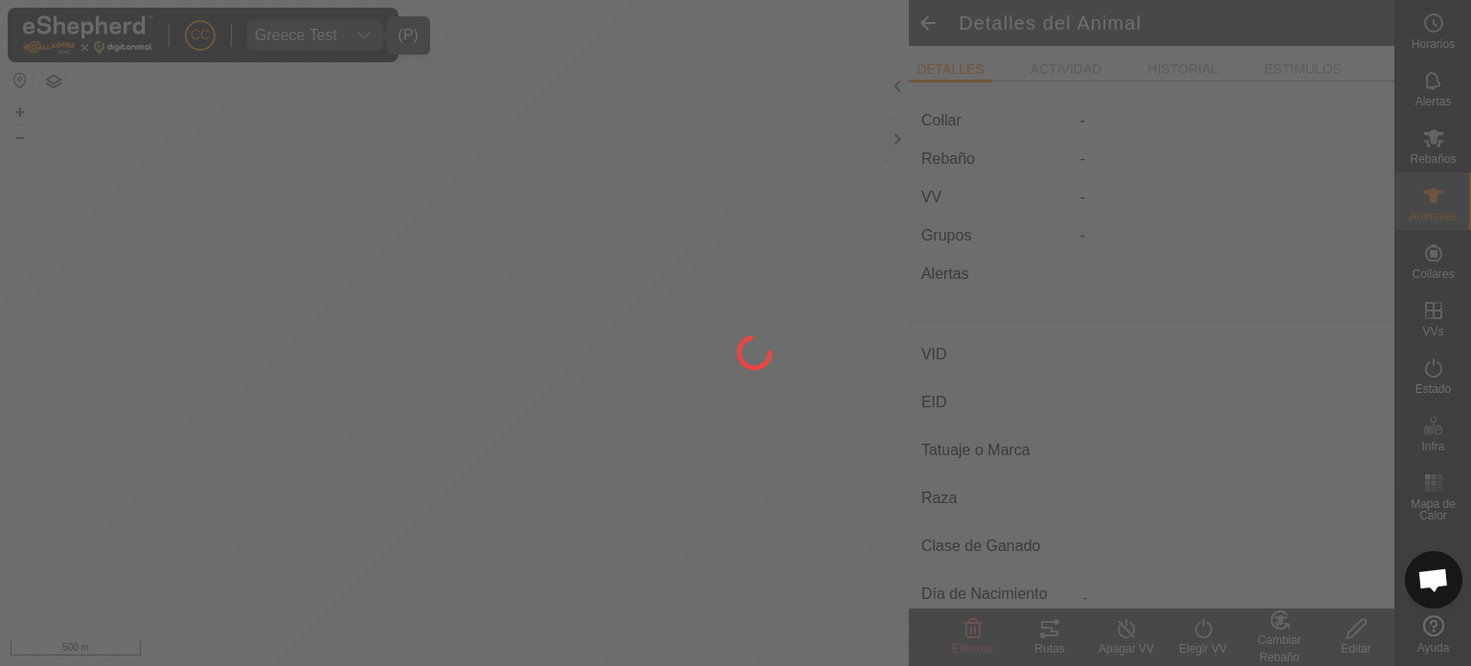
type input "0 kg"
type input "-"
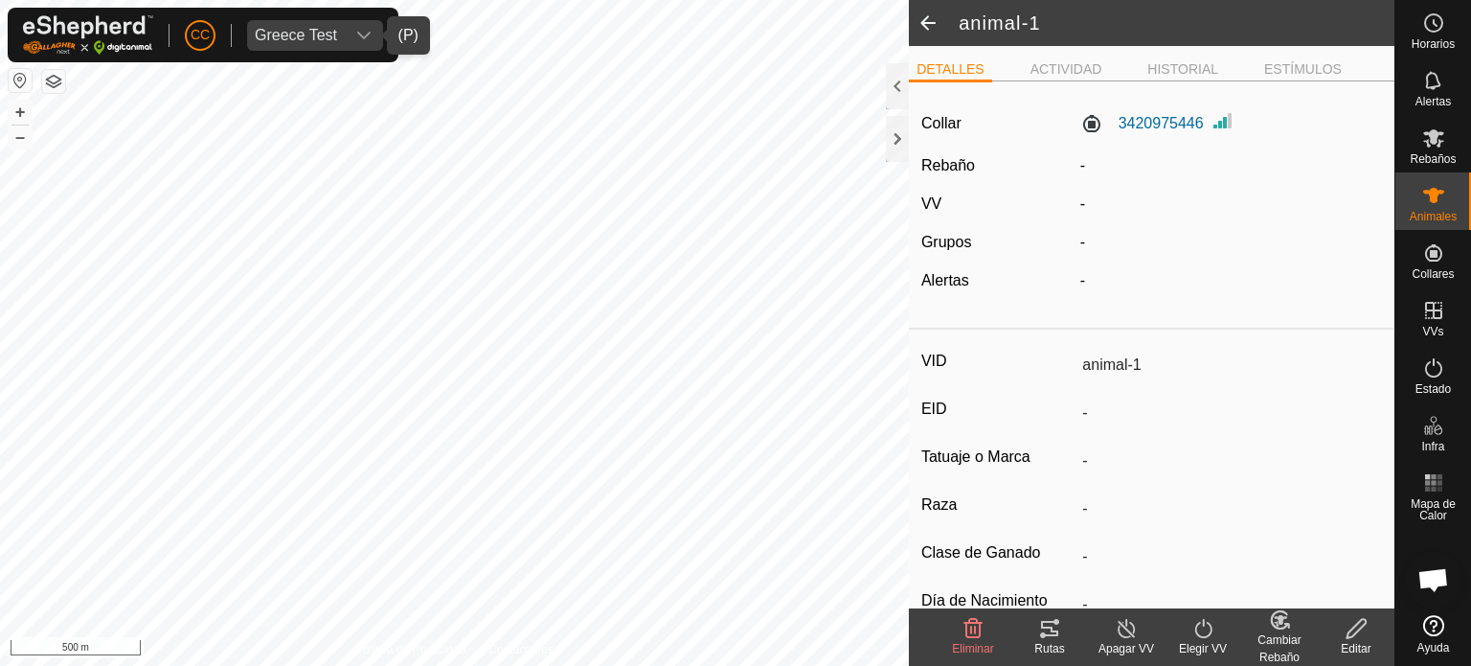
click at [1057, 634] on icon at bounding box center [1049, 628] width 23 height 23
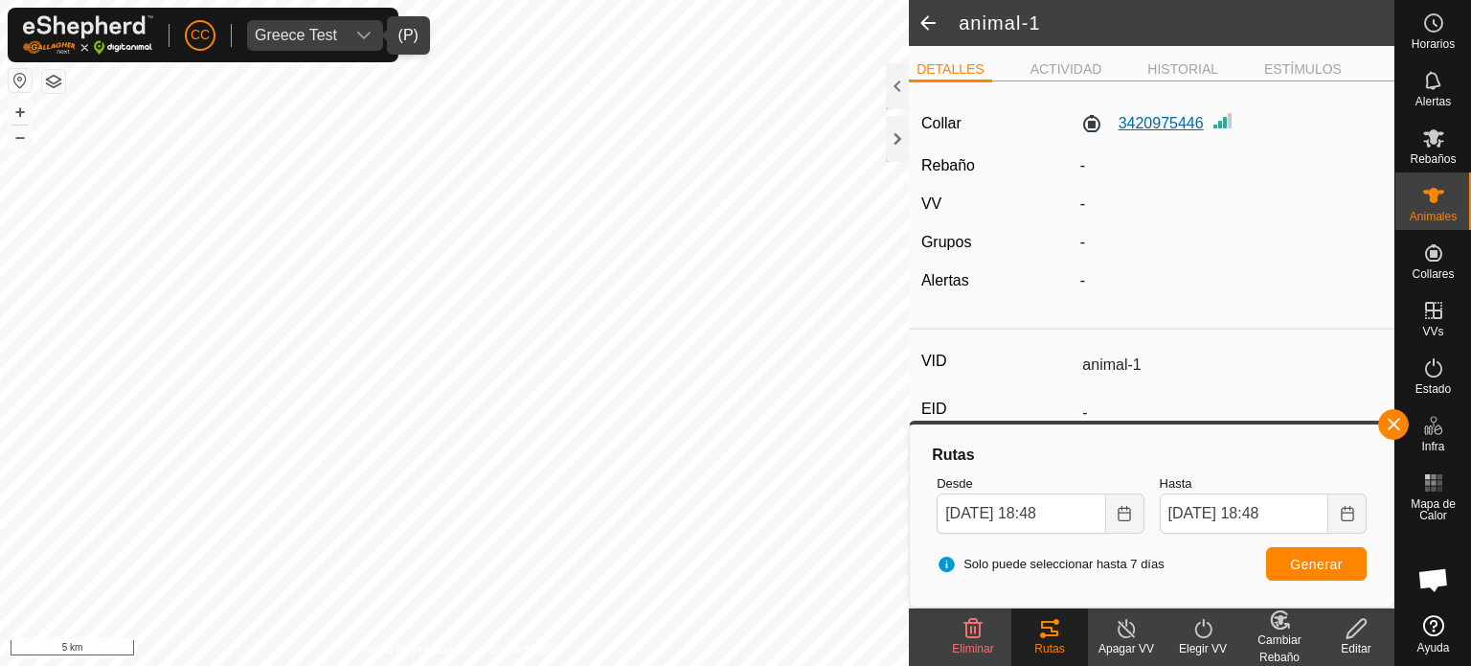
click at [1172, 135] on label "3420975446" at bounding box center [1142, 123] width 124 height 23
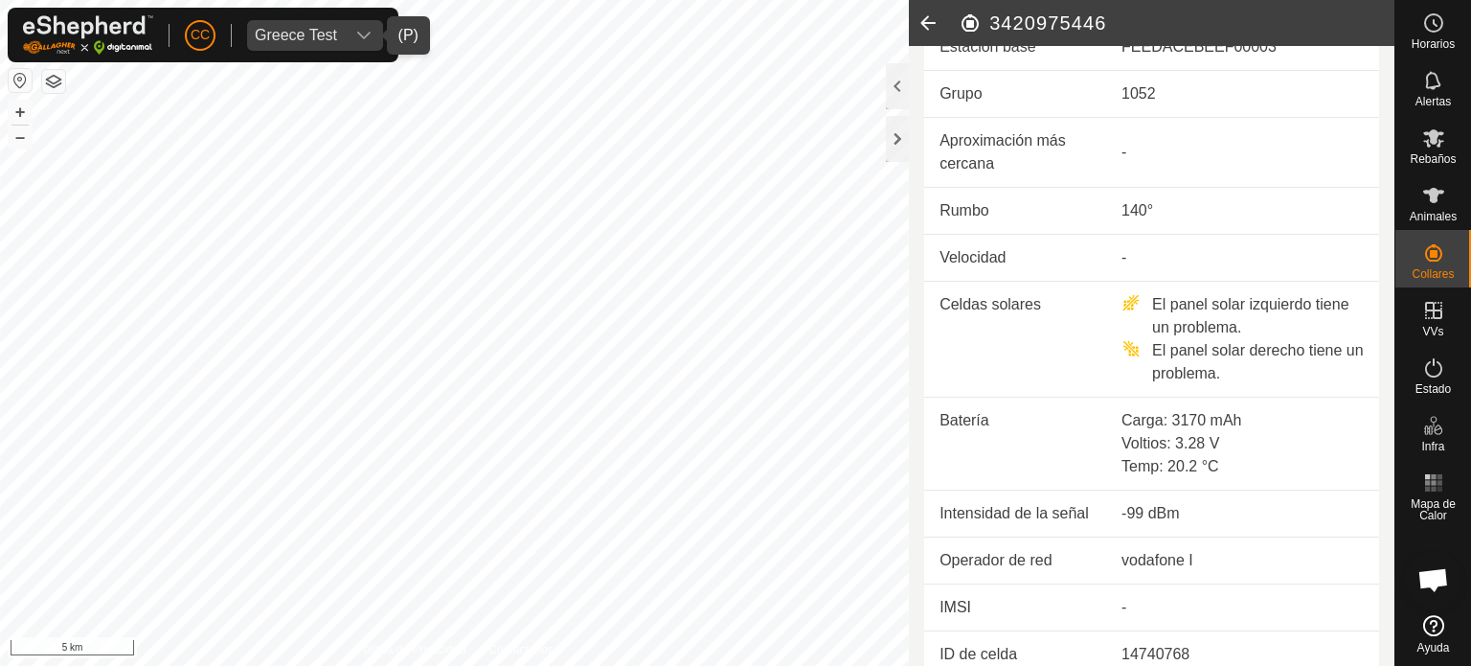
scroll to position [724, 0]
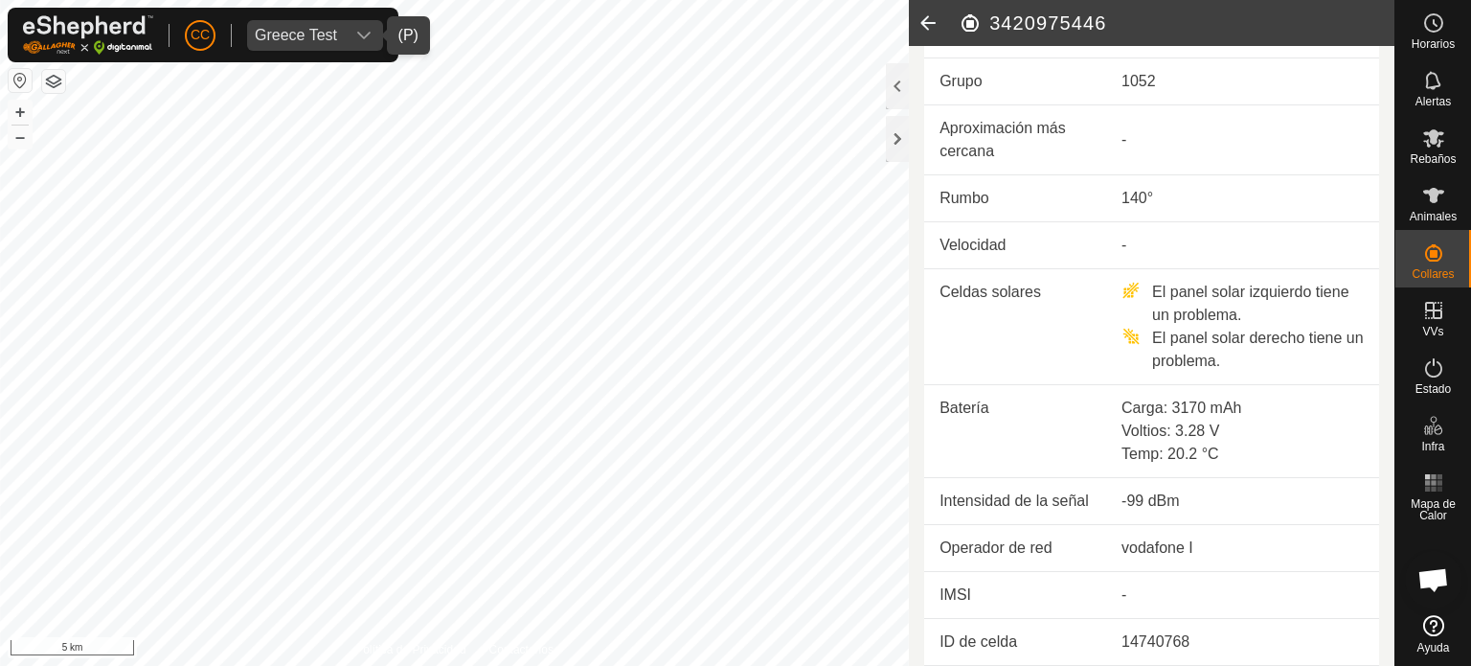
click at [926, 22] on icon at bounding box center [928, 23] width 38 height 46
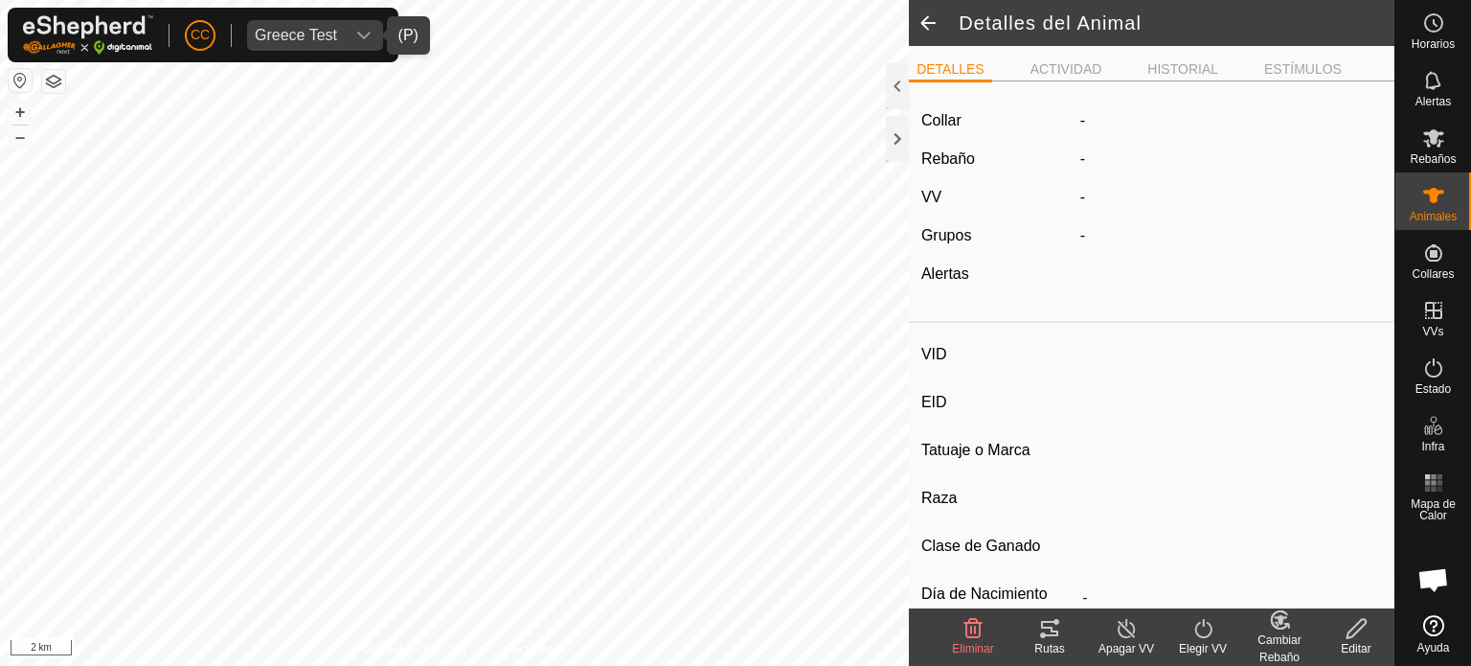
type input "animal-1"
type input "-"
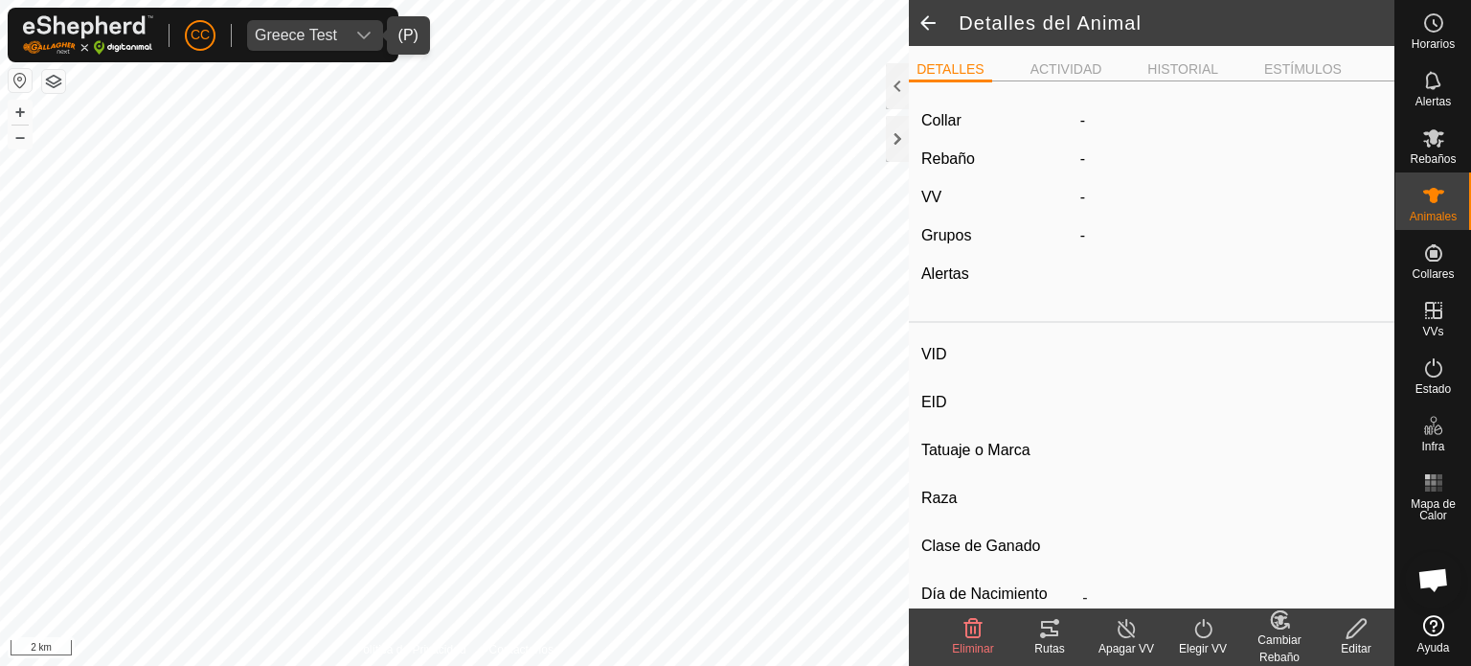
type input "0 kg"
type input "-"
